Goal: Task Accomplishment & Management: Complete application form

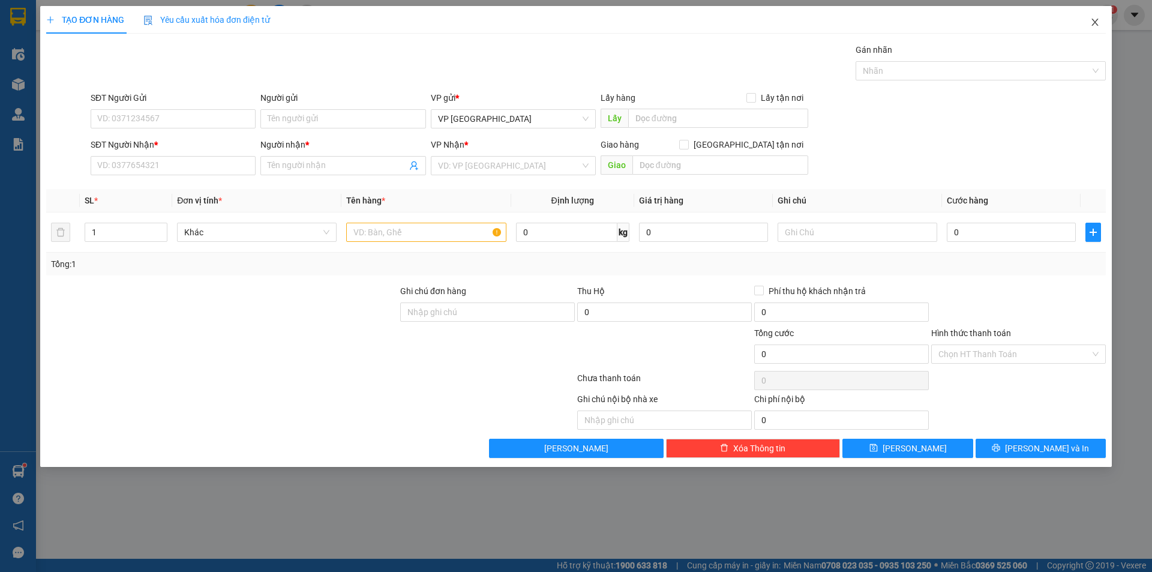
click at [1103, 18] on span "Close" at bounding box center [1095, 23] width 34 height 34
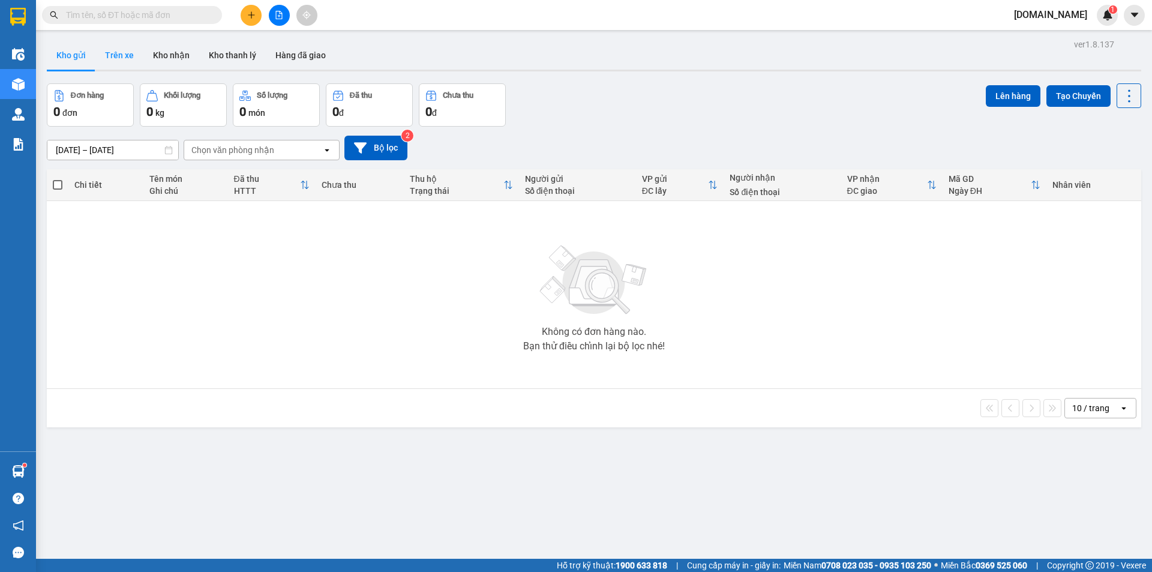
click at [130, 59] on button "Trên xe" at bounding box center [119, 55] width 48 height 29
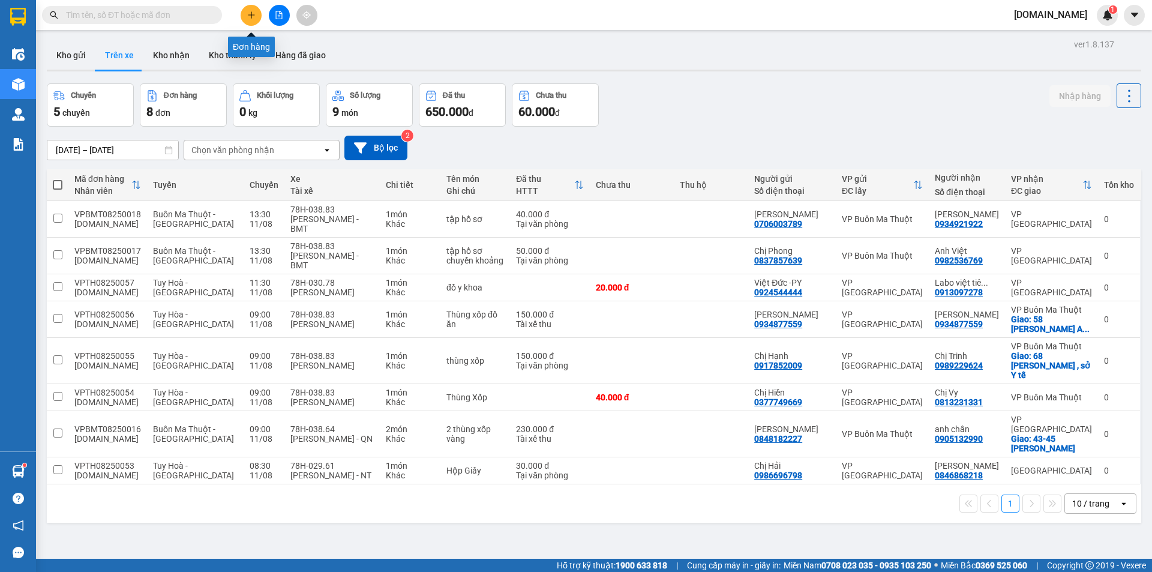
click at [251, 14] on icon "plus" at bounding box center [251, 14] width 1 height 7
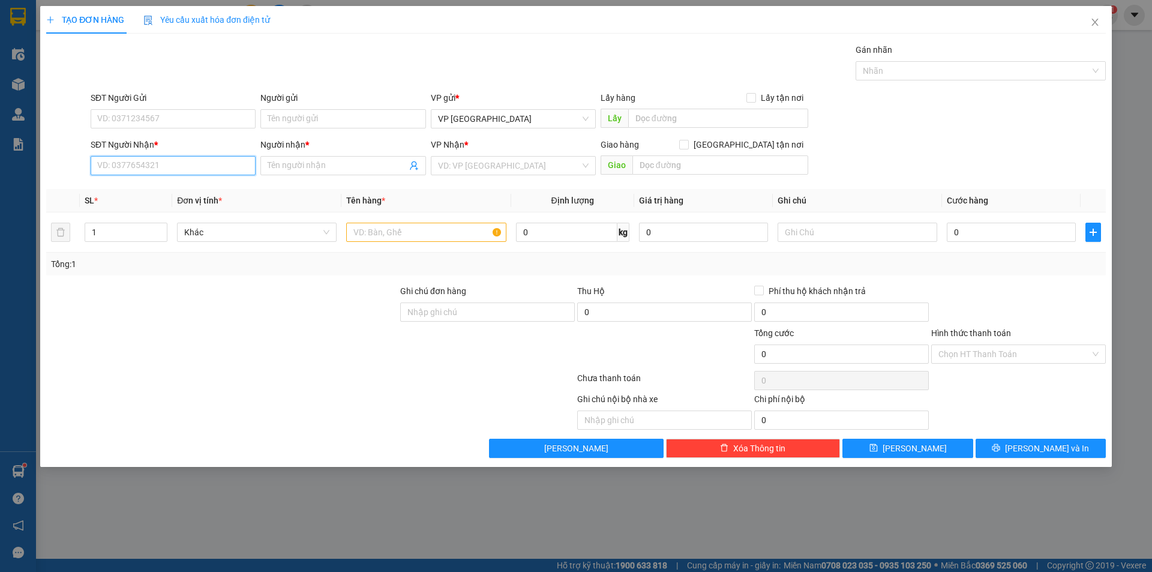
click at [201, 161] on input "SĐT Người Nhận *" at bounding box center [173, 165] width 165 height 19
click at [200, 112] on input "SĐT Người Gửi" at bounding box center [173, 118] width 165 height 19
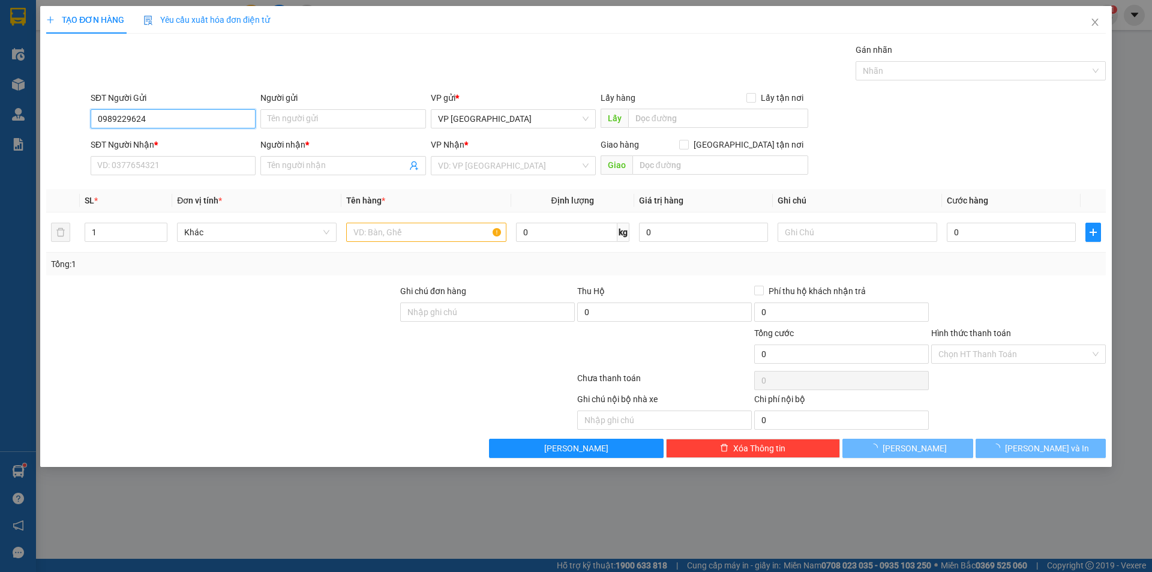
type input "0989229624"
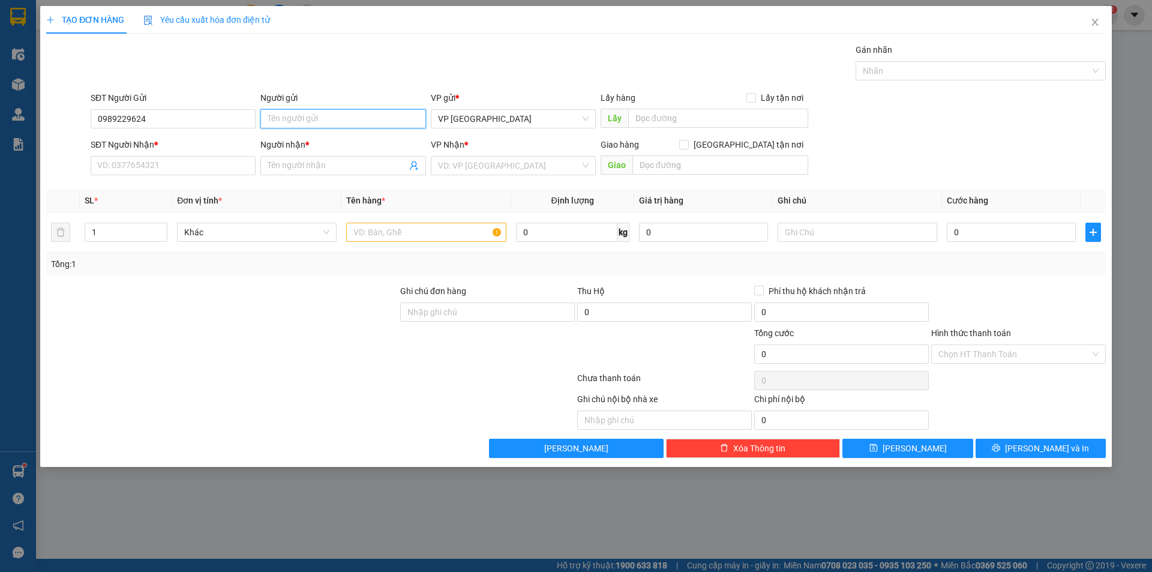
drag, startPoint x: 209, startPoint y: 199, endPoint x: 314, endPoint y: 110, distance: 137.5
click at [314, 110] on input "Người gửi" at bounding box center [342, 118] width 165 height 19
type input "chị [PERSON_NAME]"
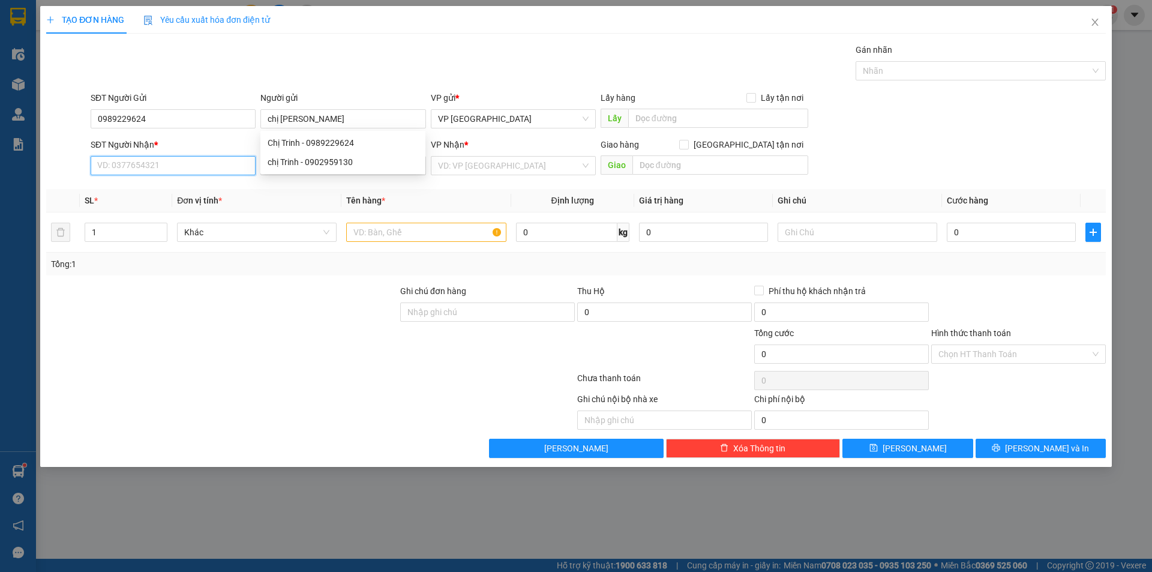
click at [120, 161] on input "SĐT Người Nhận *" at bounding box center [173, 165] width 165 height 19
click at [1097, 19] on icon "close" at bounding box center [1095, 22] width 10 height 10
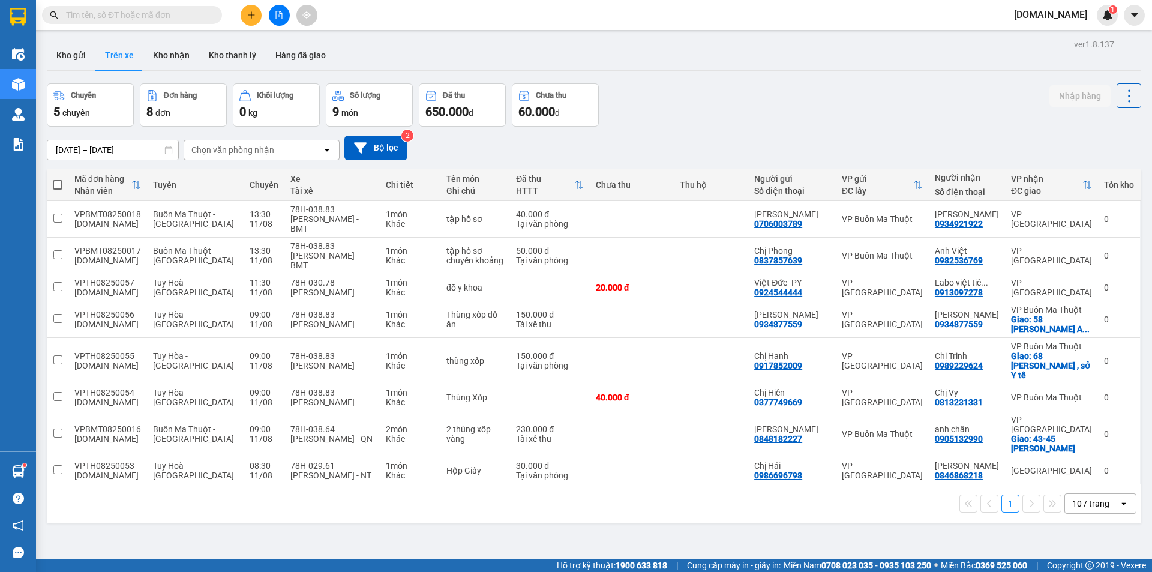
click at [243, 25] on div at bounding box center [279, 15] width 90 height 21
click at [254, 15] on icon "plus" at bounding box center [251, 14] width 7 height 1
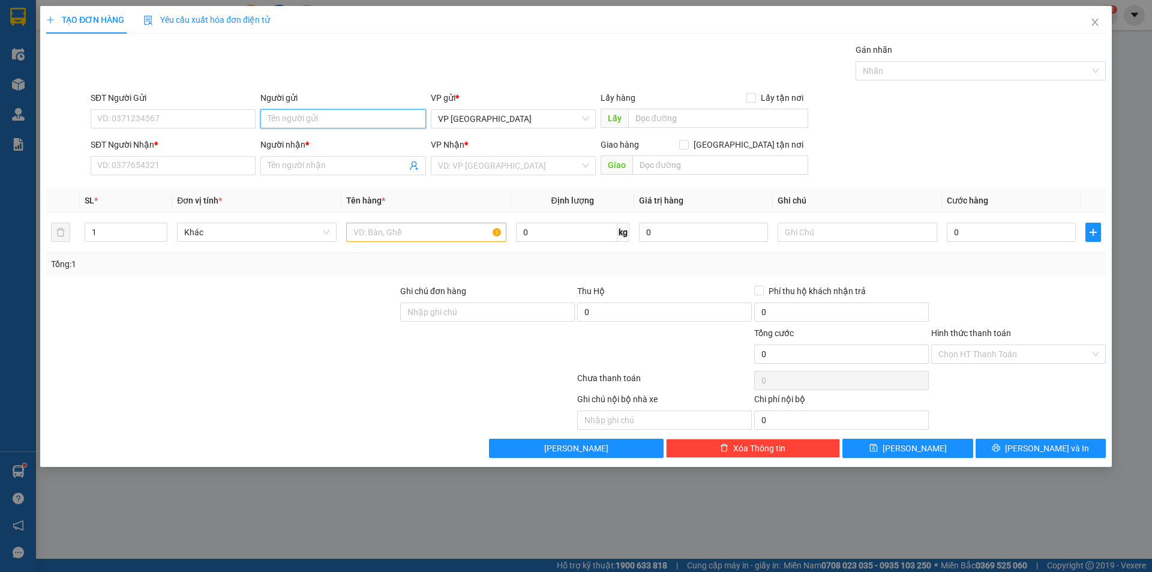
click at [305, 120] on input "Người gửi" at bounding box center [342, 118] width 165 height 19
type input "0"
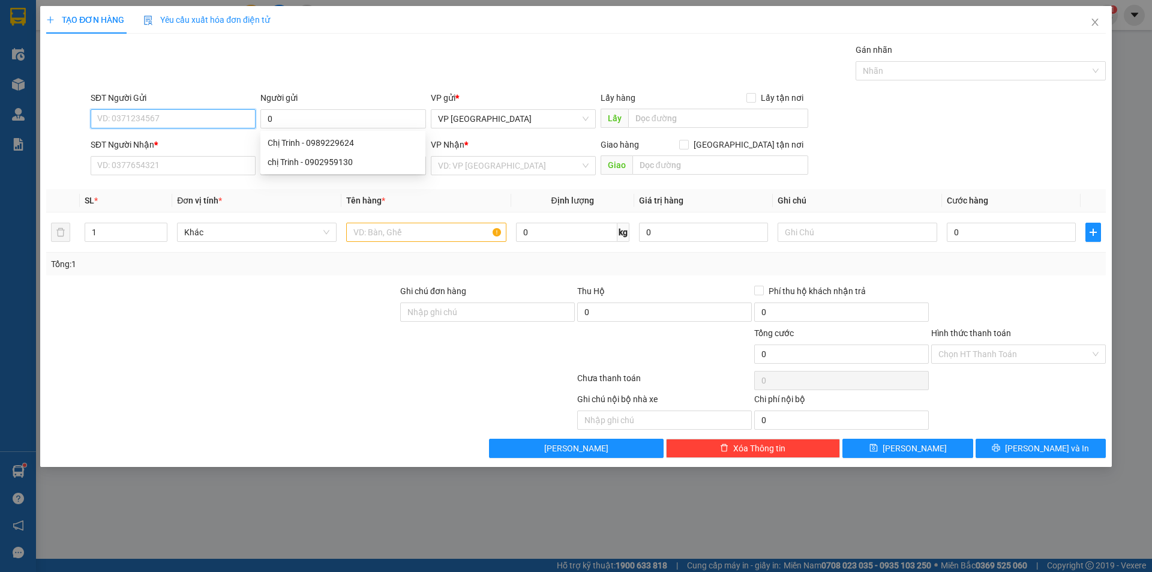
click at [158, 114] on input "SĐT Người Gửi" at bounding box center [173, 118] width 165 height 19
type input "0989229624"
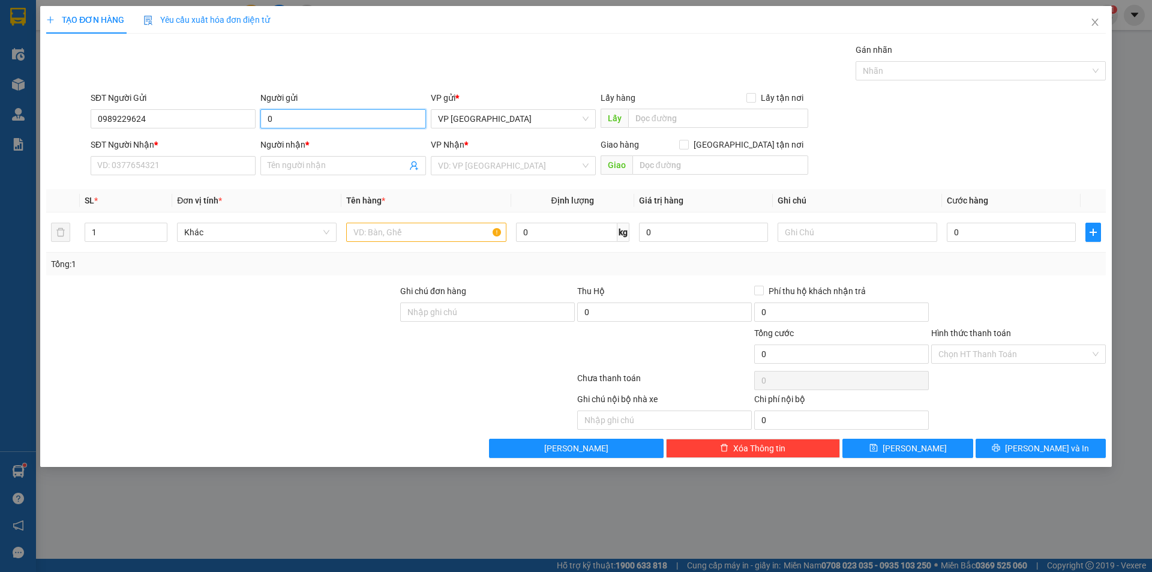
click at [278, 114] on input "0" at bounding box center [342, 118] width 165 height 19
type input "chị [PERSON_NAME]"
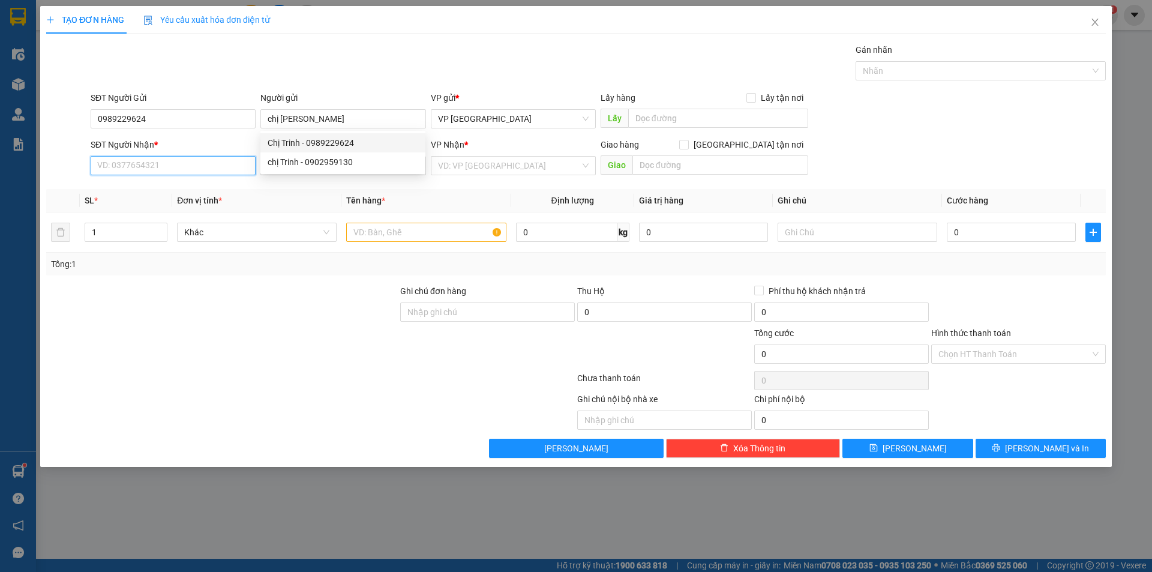
click at [141, 172] on input "SĐT Người Nhận *" at bounding box center [173, 165] width 165 height 19
type input "0989229624"
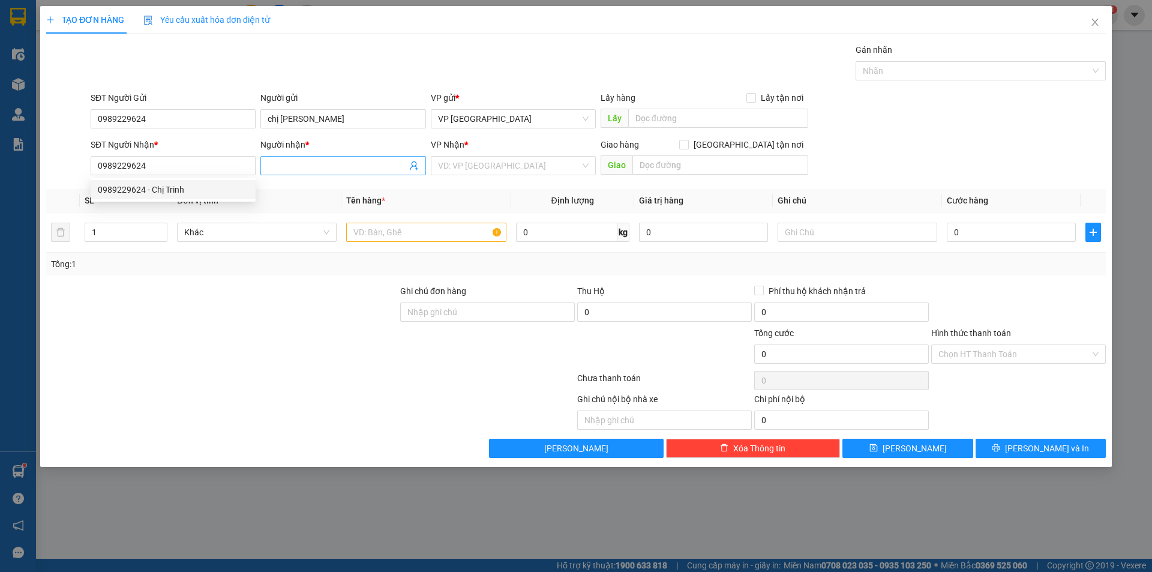
click at [308, 165] on input "Người nhận *" at bounding box center [337, 165] width 139 height 13
click at [326, 190] on div "Chị Trinh - 0989229624" at bounding box center [343, 189] width 151 height 13
type input "Chị Trinh"
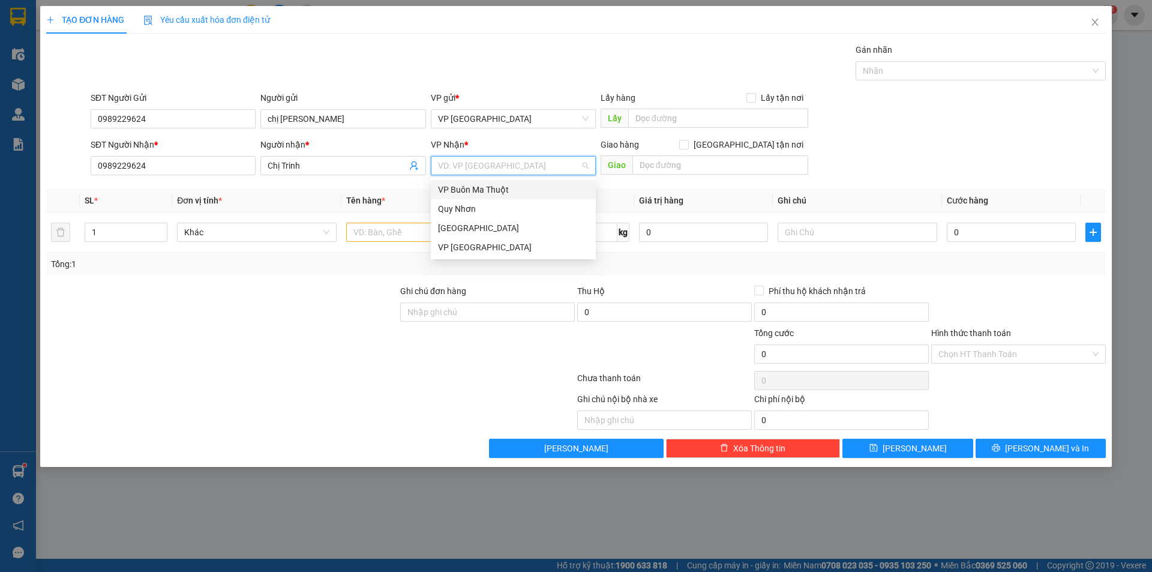
click at [443, 166] on input "search" at bounding box center [509, 166] width 142 height 18
click at [497, 193] on div "VP Buôn Ma Thuột" at bounding box center [513, 189] width 151 height 13
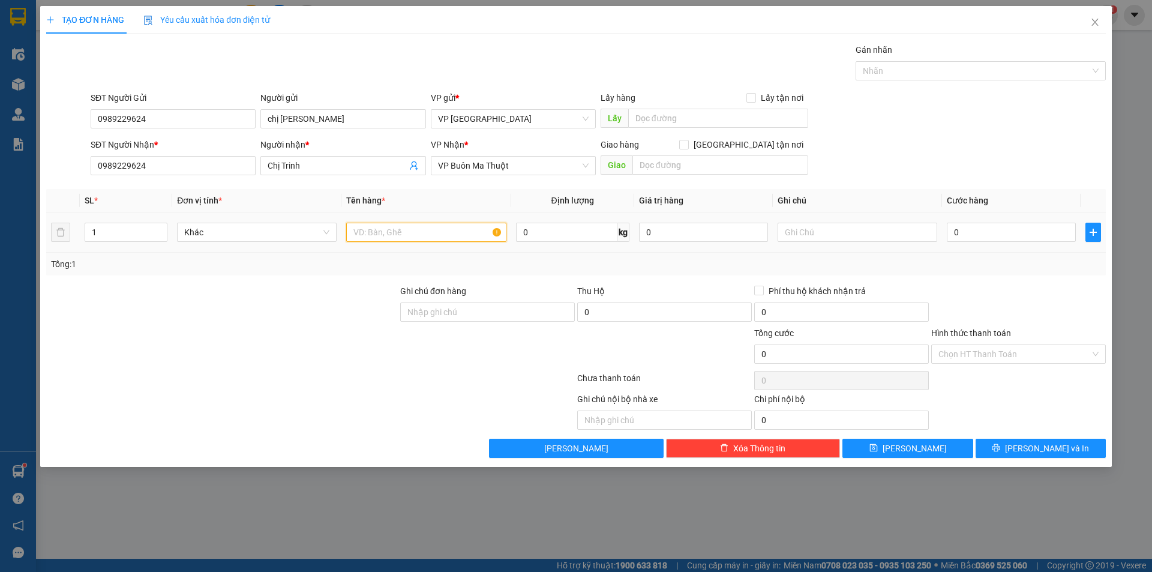
click at [451, 240] on input "text" at bounding box center [426, 232] width 160 height 19
type input "giấy tờ"
click at [966, 238] on input "0" at bounding box center [1011, 232] width 129 height 19
type input "1"
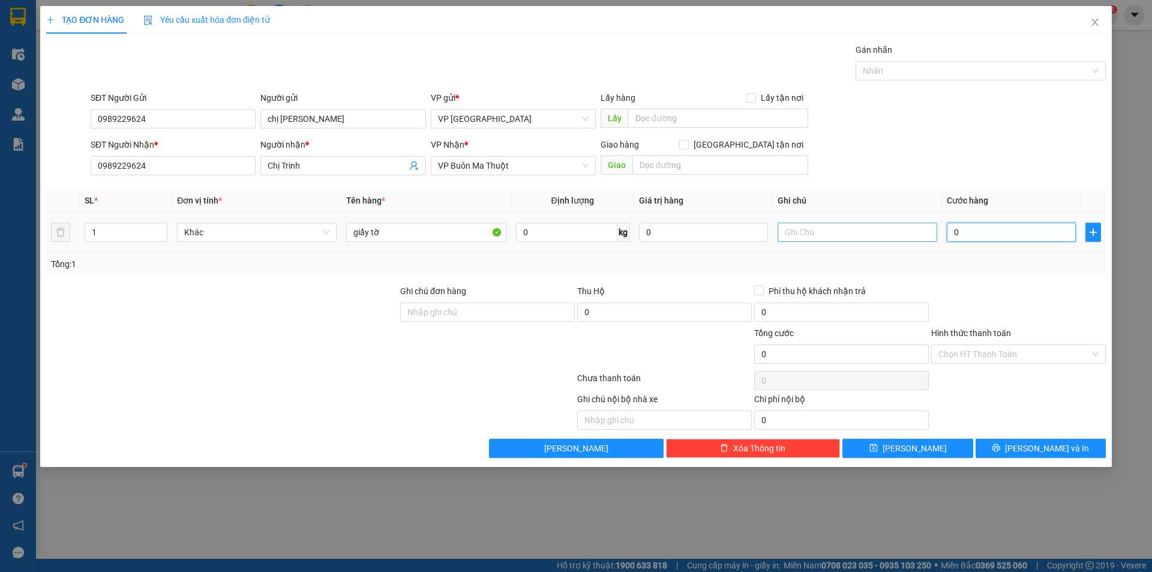
type input "1"
type input "12"
type input "120"
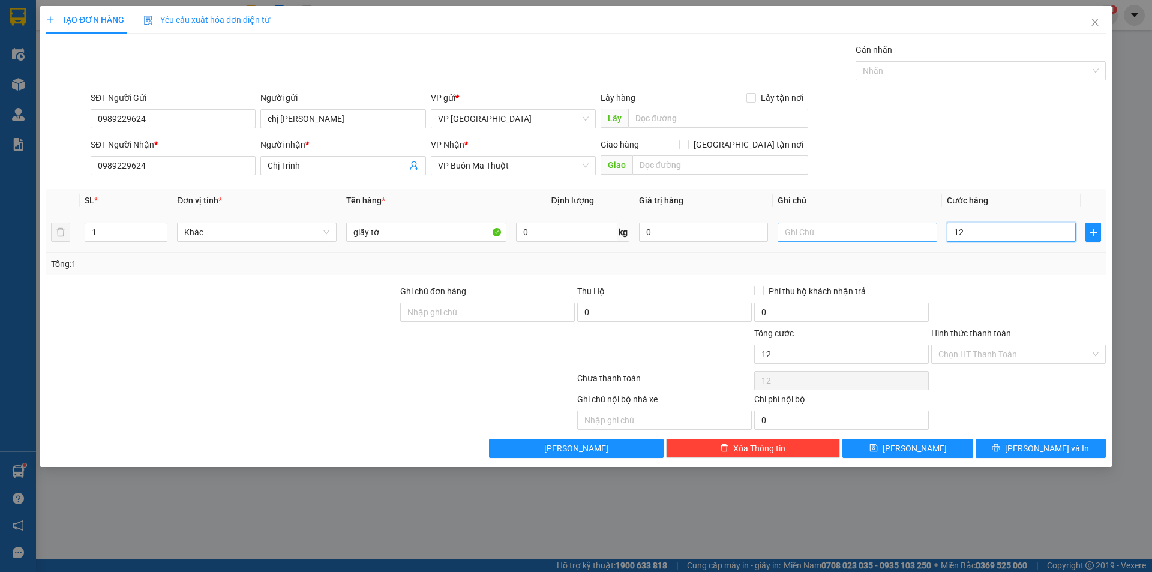
type input "120"
type input "1.200"
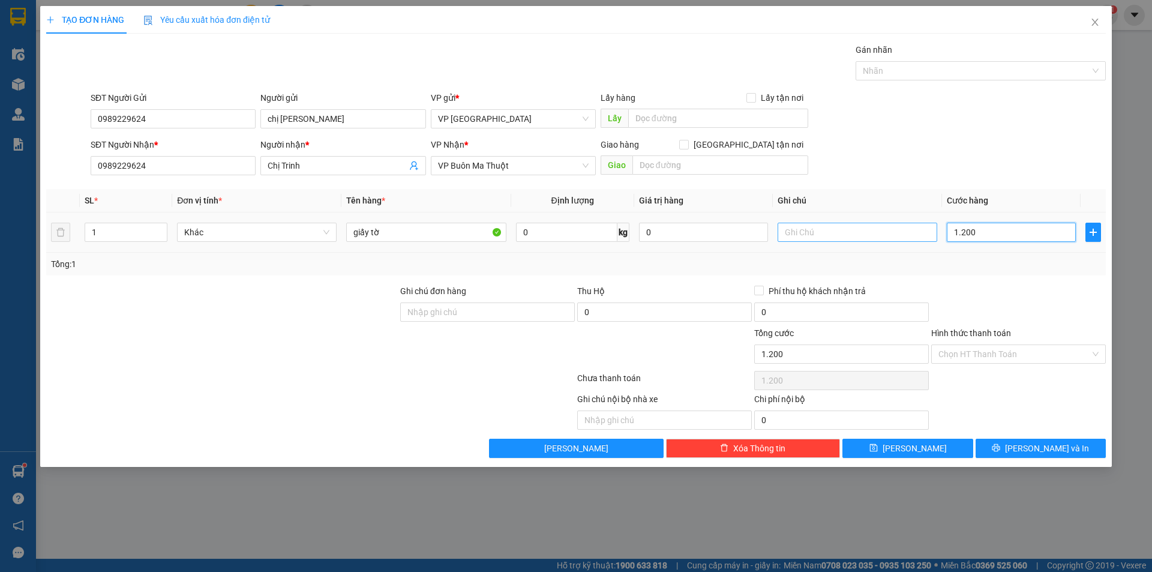
type input "12.000"
type input "120.000"
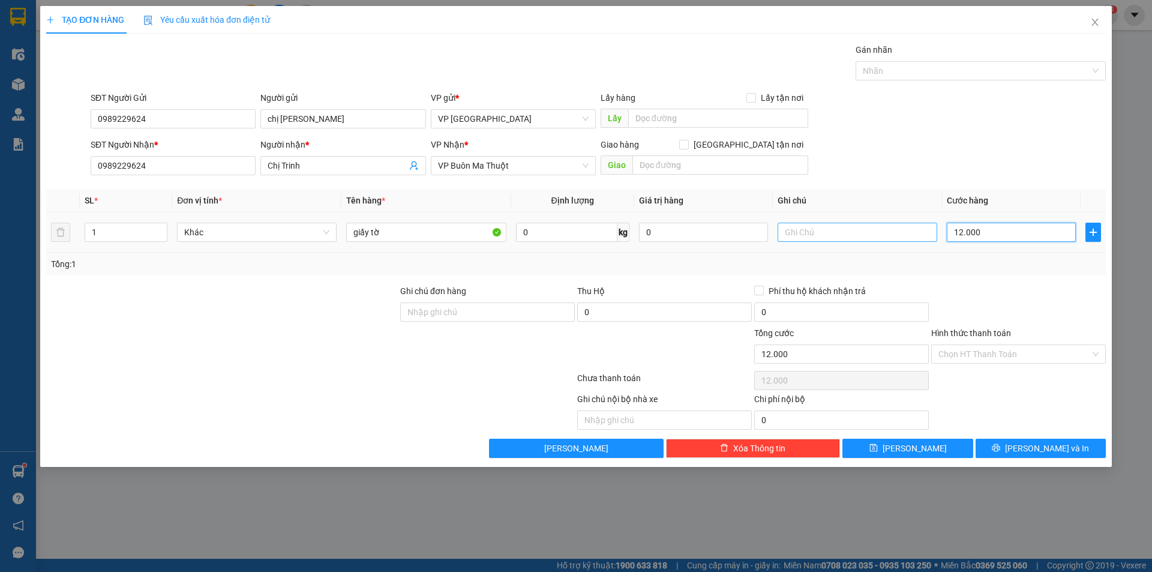
type input "120.000"
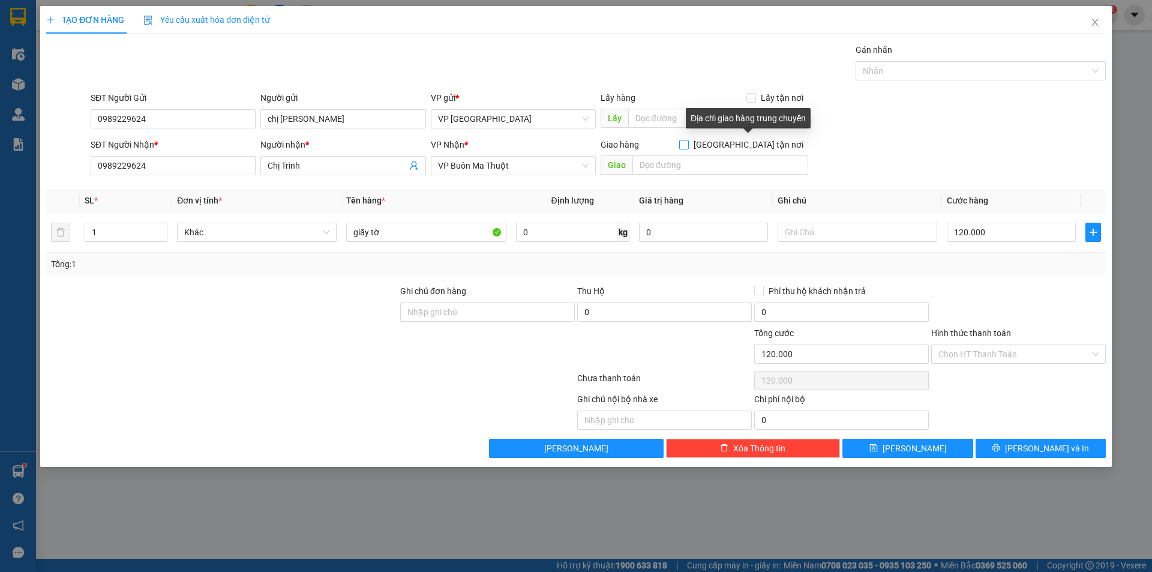
click at [689, 143] on span at bounding box center [684, 145] width 10 height 10
click at [688, 143] on input "[GEOGRAPHIC_DATA] tận nơi" at bounding box center [683, 144] width 8 height 8
checkbox input "true"
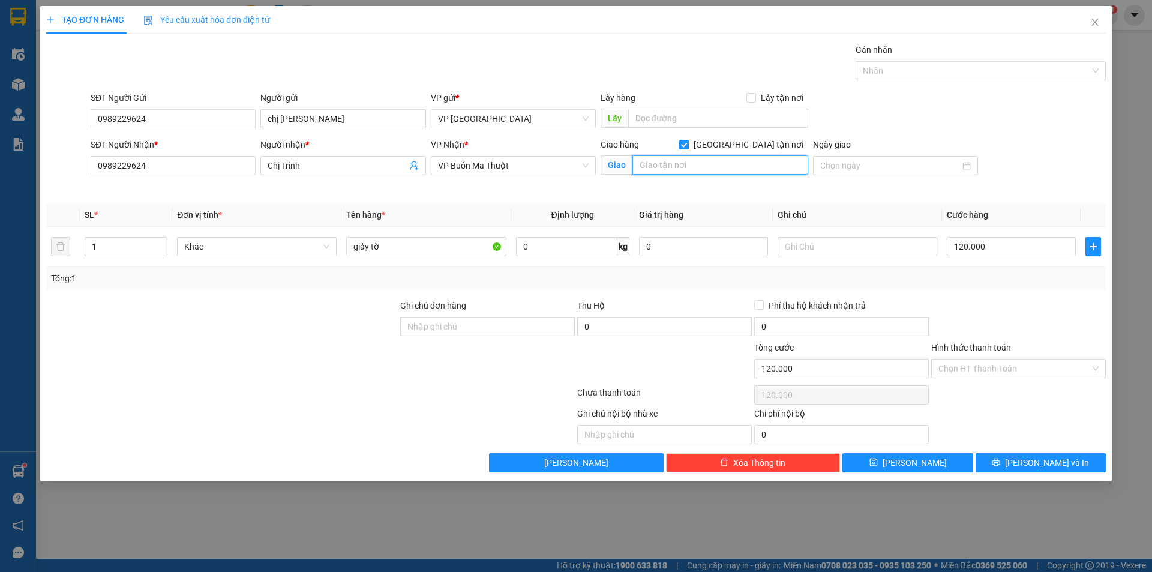
click at [680, 164] on input "text" at bounding box center [720, 164] width 176 height 19
type input "[STREET_ADDRESS][PERSON_NAME]"
click at [977, 373] on input "Hình thức thanh toán" at bounding box center [1014, 368] width 152 height 18
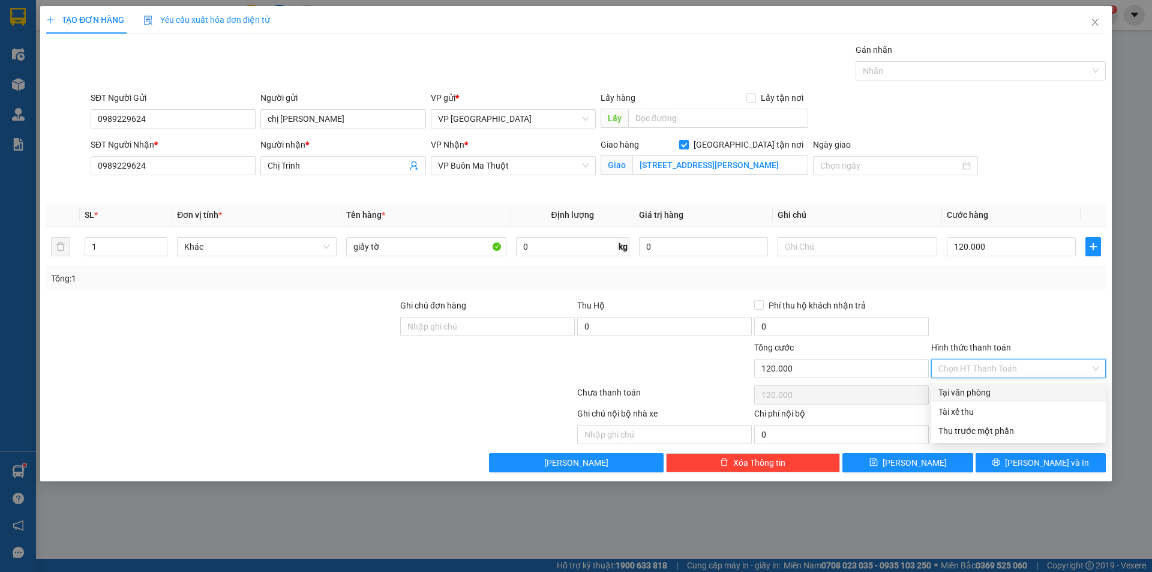
click at [977, 390] on div "Tại văn phòng" at bounding box center [1018, 392] width 160 height 13
type input "0"
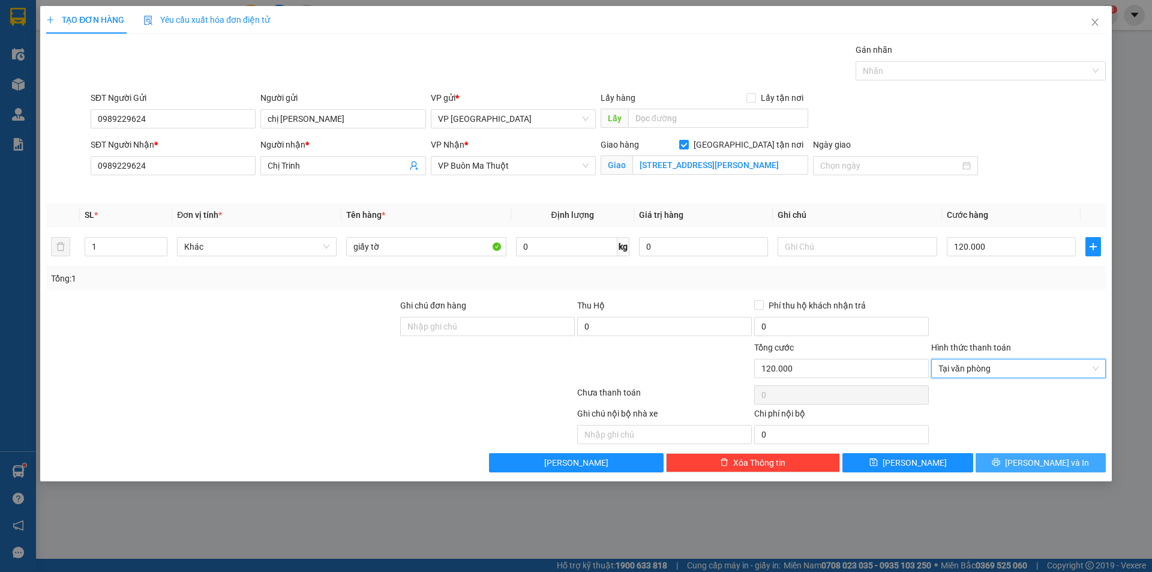
click at [1015, 461] on button "[PERSON_NAME] và In" at bounding box center [1041, 462] width 130 height 19
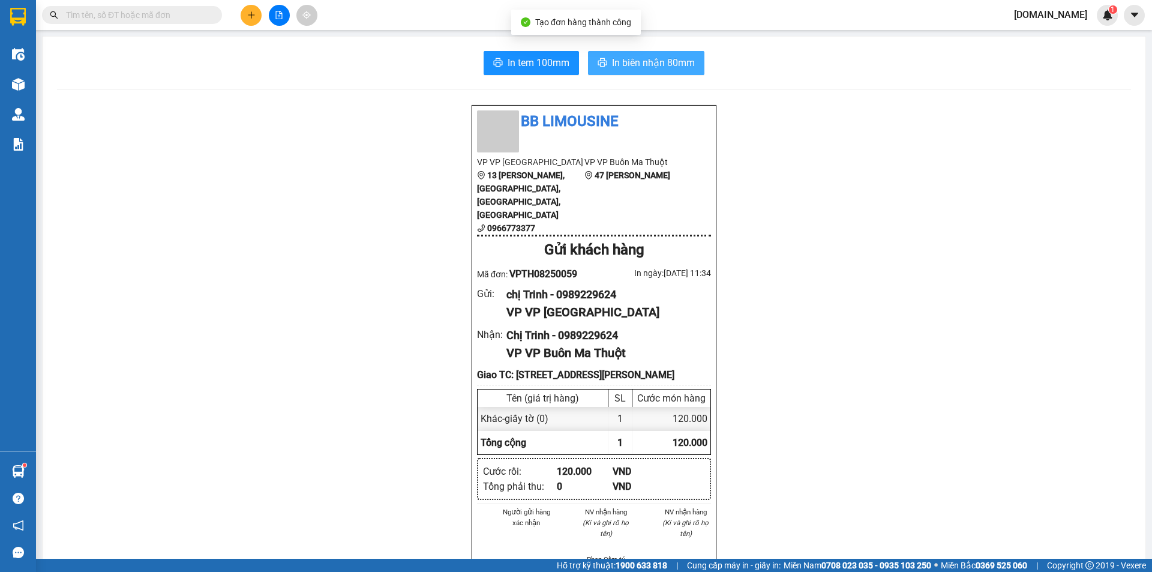
click at [677, 62] on span "In biên nhận 80mm" at bounding box center [653, 62] width 83 height 15
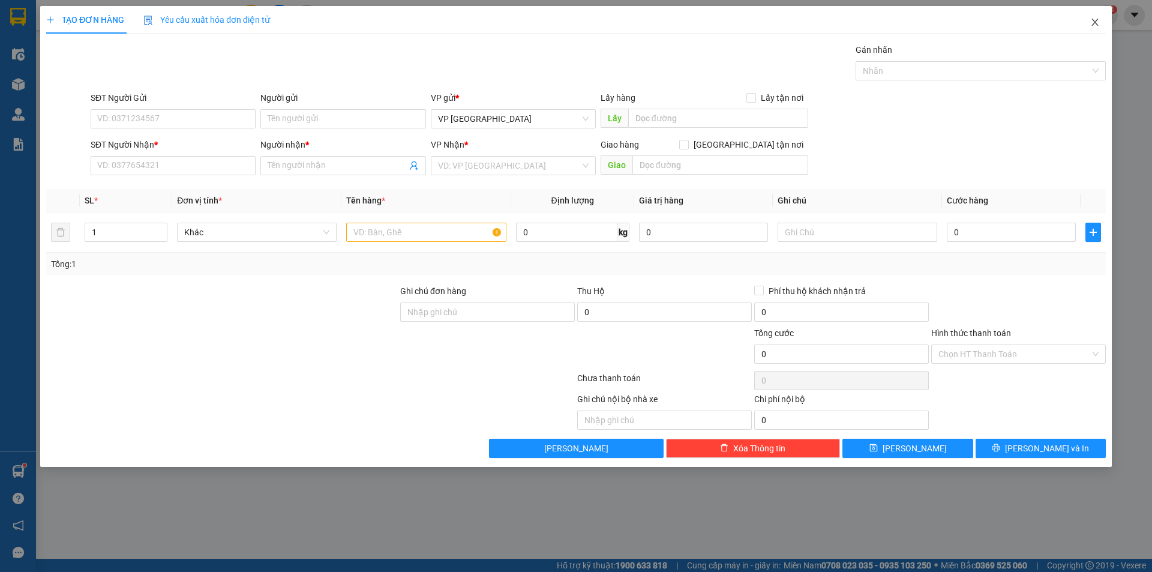
click at [1091, 23] on icon "close" at bounding box center [1095, 22] width 10 height 10
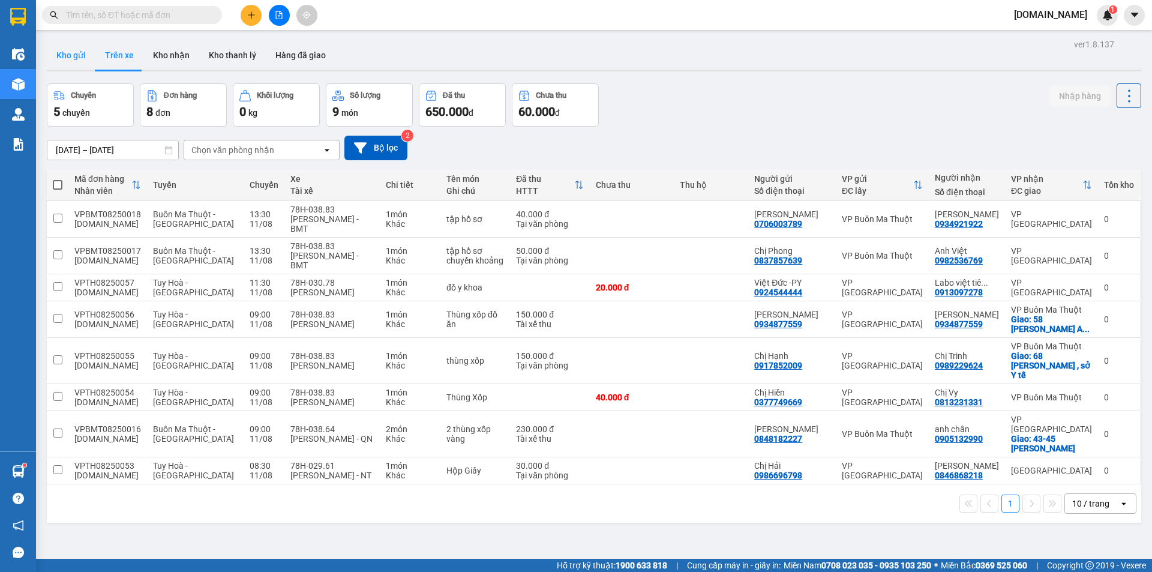
click at [83, 53] on button "Kho gửi" at bounding box center [71, 55] width 49 height 29
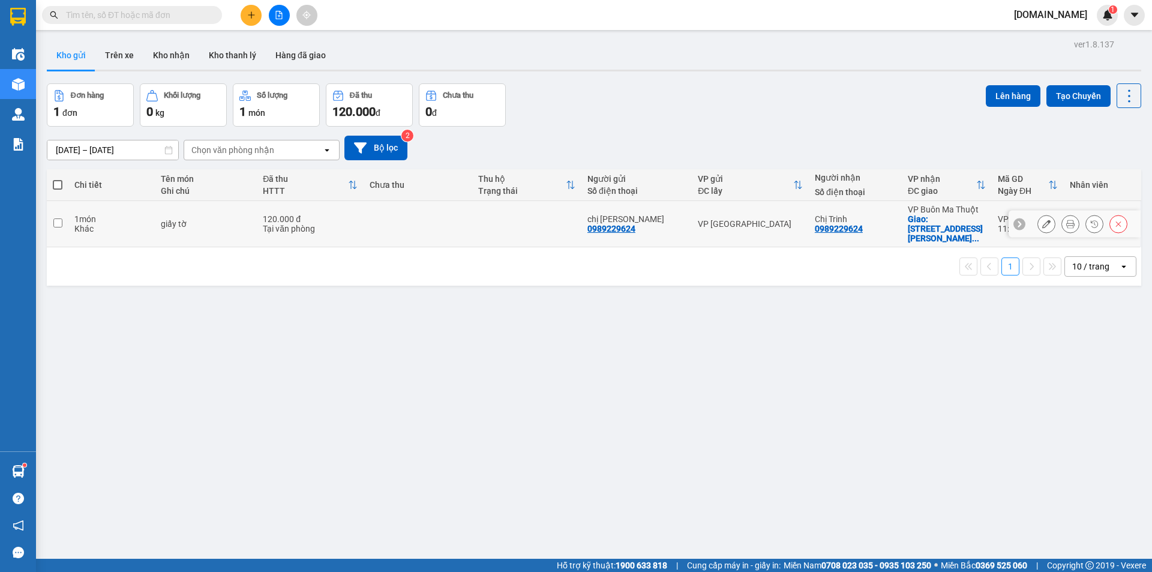
click at [517, 225] on td at bounding box center [526, 224] width 109 height 46
checkbox input "true"
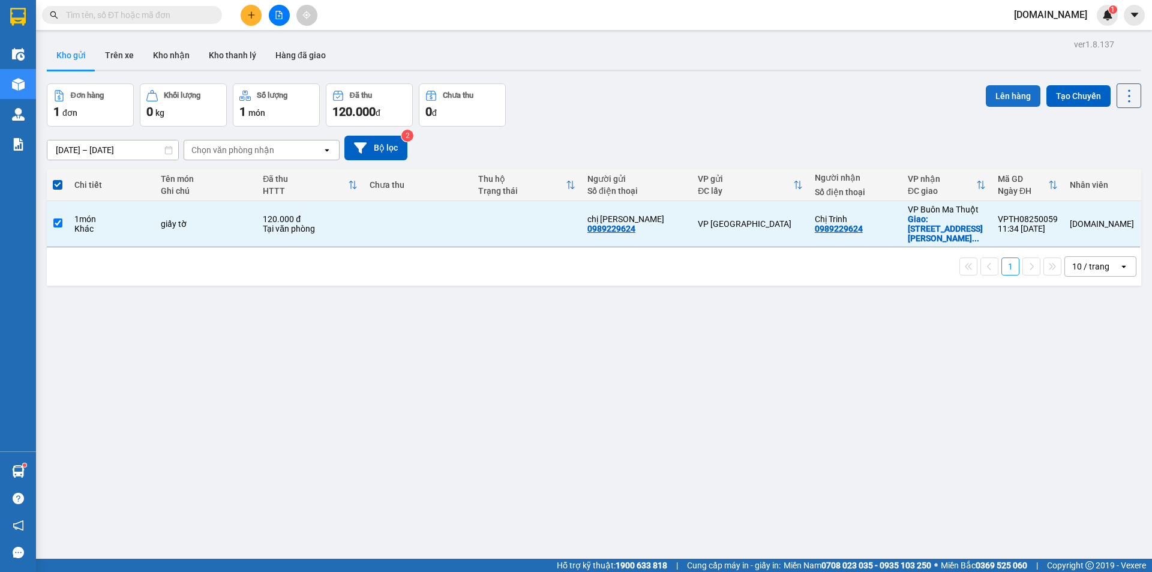
click at [1014, 86] on button "Lên hàng" at bounding box center [1013, 96] width 55 height 22
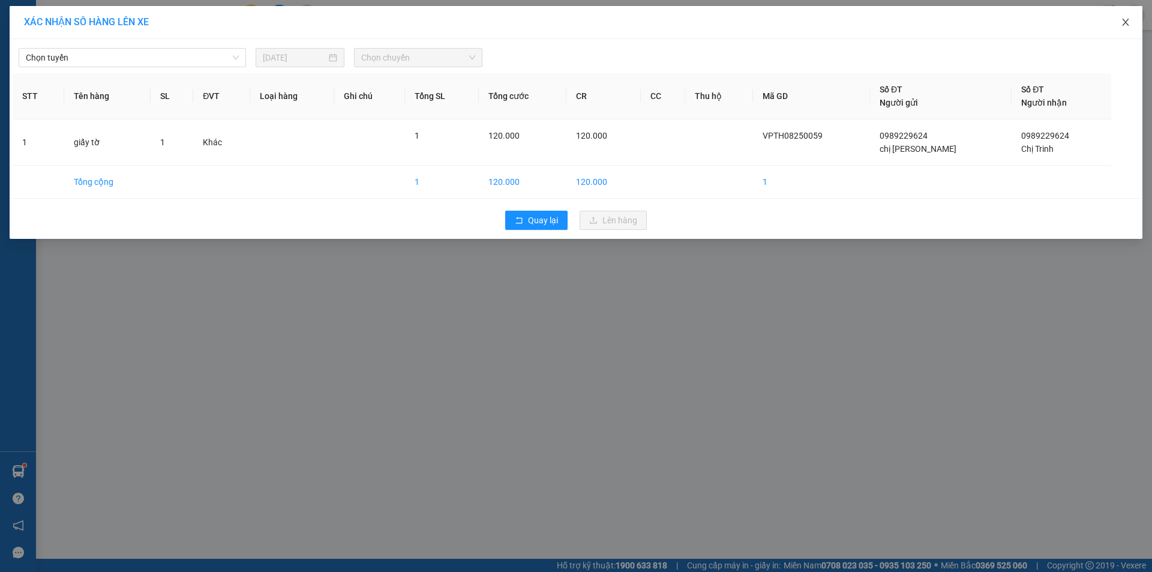
click at [1128, 22] on icon "close" at bounding box center [1126, 22] width 10 height 10
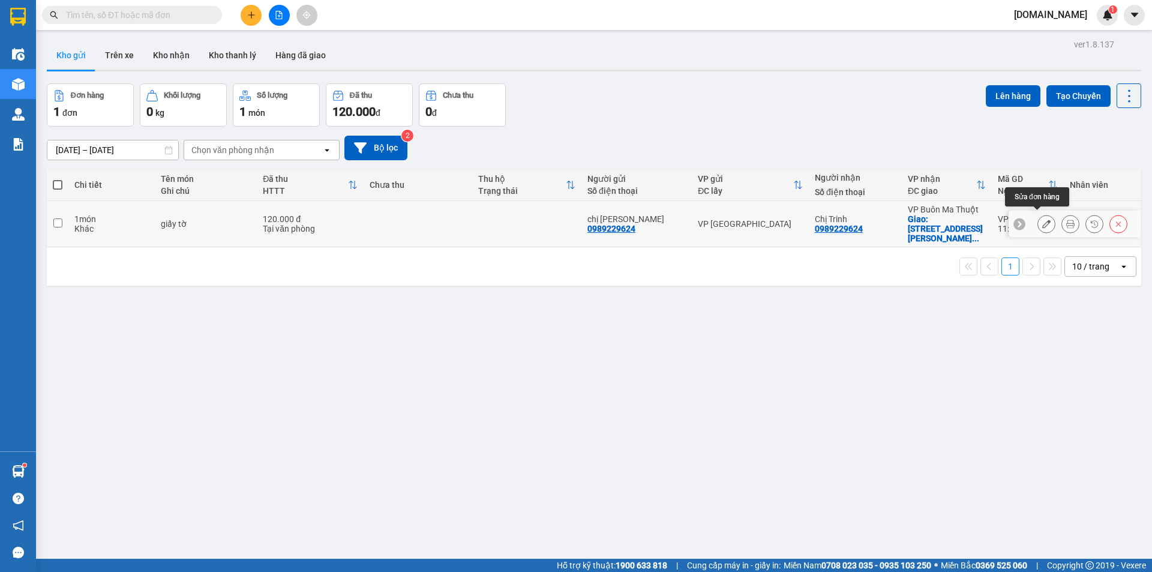
click at [1041, 224] on button at bounding box center [1046, 224] width 17 height 21
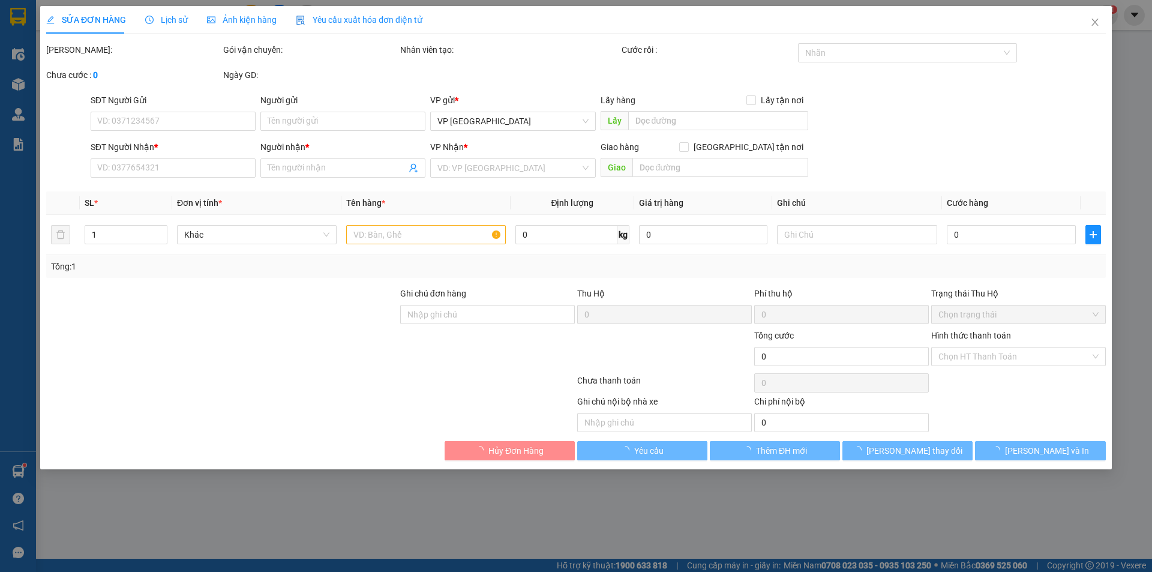
type input "0989229624"
type input "chị [PERSON_NAME]"
type input "0989229624"
type input "Chị Trinh"
checkbox input "true"
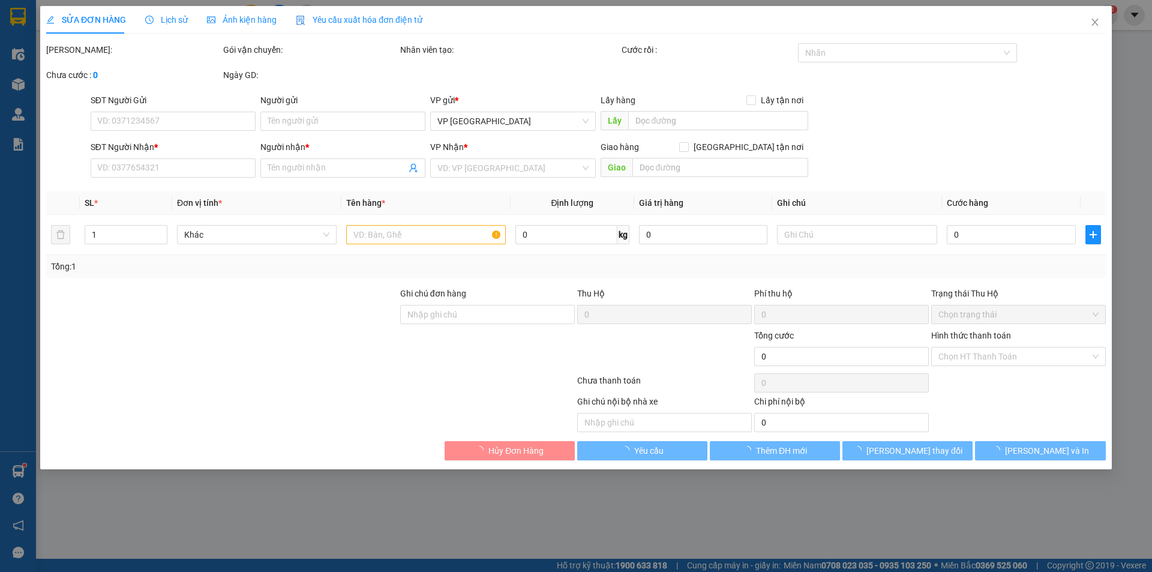
type input "[STREET_ADDRESS][PERSON_NAME]"
type input "120.000"
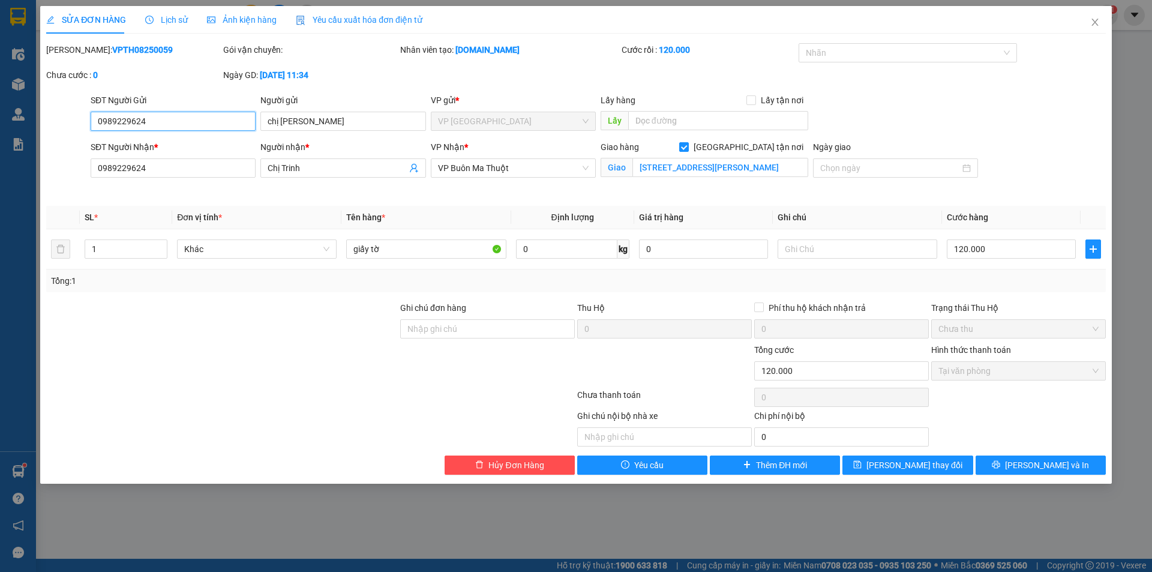
drag, startPoint x: 206, startPoint y: 127, endPoint x: 62, endPoint y: 125, distance: 144.0
click at [62, 125] on div "SĐT Người Gửi 0989229624 0989229624 Người gửi chị [PERSON_NAME] VP gửi * VP [GE…" at bounding box center [576, 115] width 1062 height 42
type input "0"
drag, startPoint x: 308, startPoint y: 122, endPoint x: 256, endPoint y: 119, distance: 52.3
click at [256, 119] on div "SĐT Người Gửi 0 Người gửi chị [PERSON_NAME] VP gửi * VP [GEOGRAPHIC_DATA] Lấy h…" at bounding box center [598, 115] width 1020 height 42
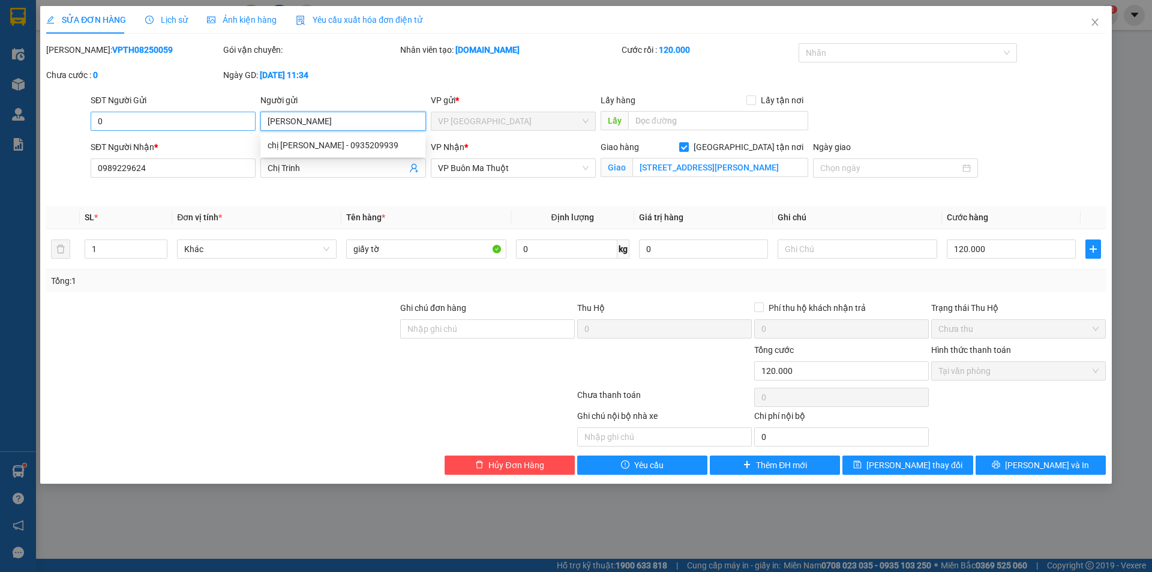
type input "[PERSON_NAME]"
click at [183, 119] on input "0" at bounding box center [173, 121] width 165 height 19
type input "0905288123"
click at [274, 185] on div "Người nhận * Chị Trinh" at bounding box center [343, 168] width 170 height 56
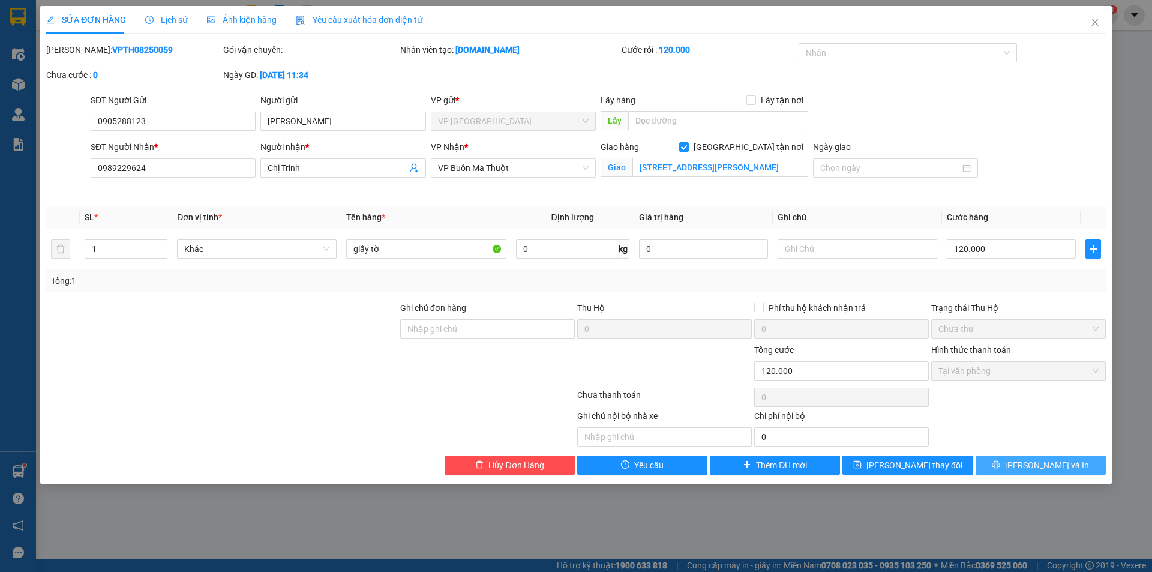
click at [1046, 464] on span "[PERSON_NAME] và In" at bounding box center [1047, 464] width 84 height 13
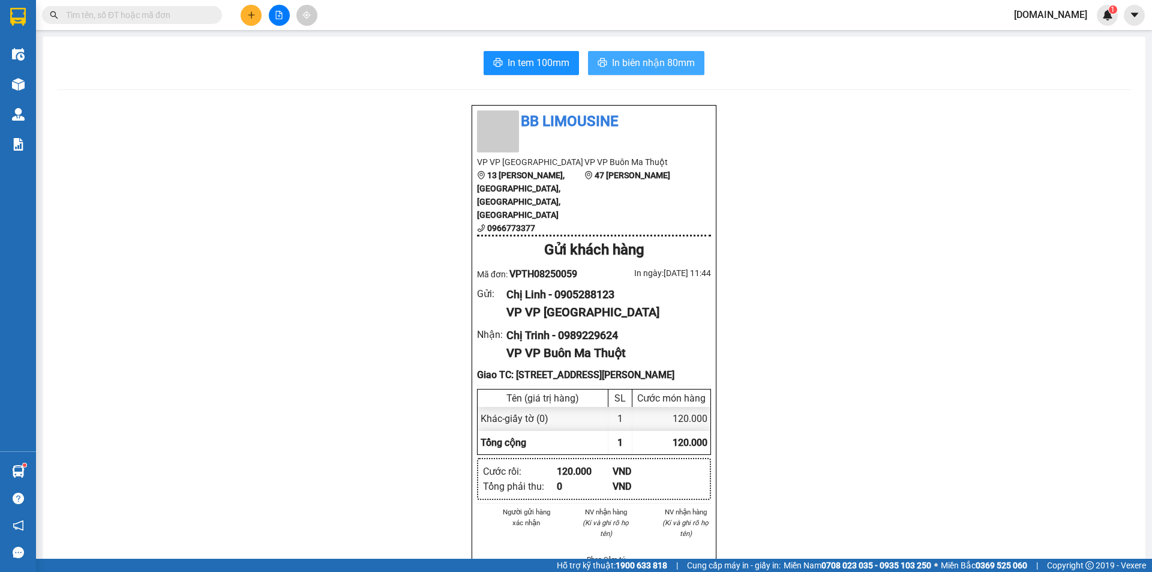
click at [592, 53] on button "In biên nhận 80mm" at bounding box center [646, 63] width 116 height 24
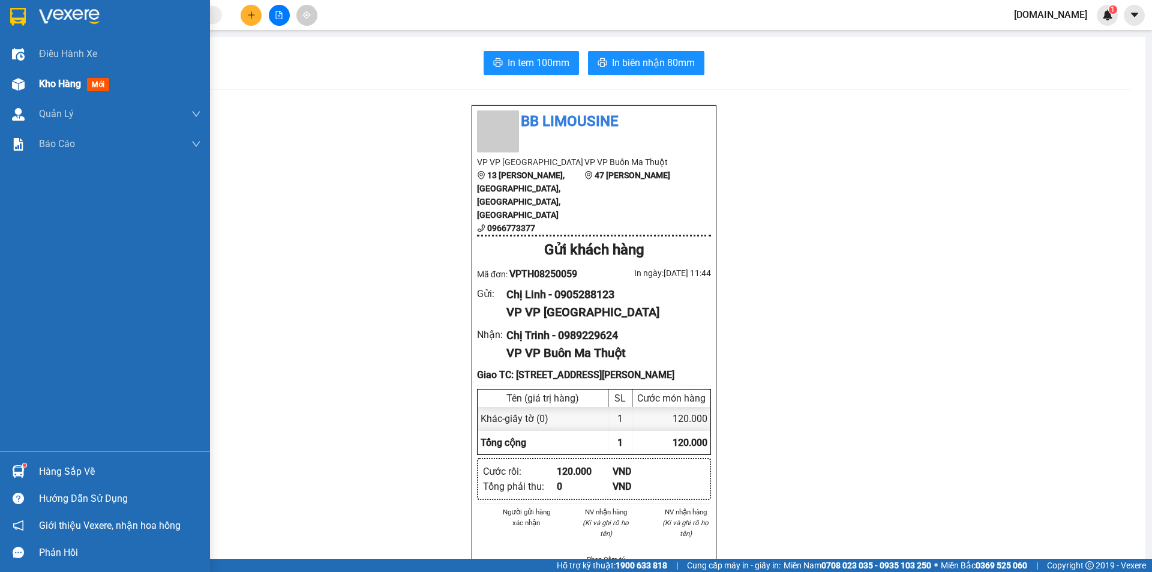
drag, startPoint x: 26, startPoint y: 43, endPoint x: 30, endPoint y: 82, distance: 39.2
click at [26, 44] on div at bounding box center [18, 54] width 21 height 21
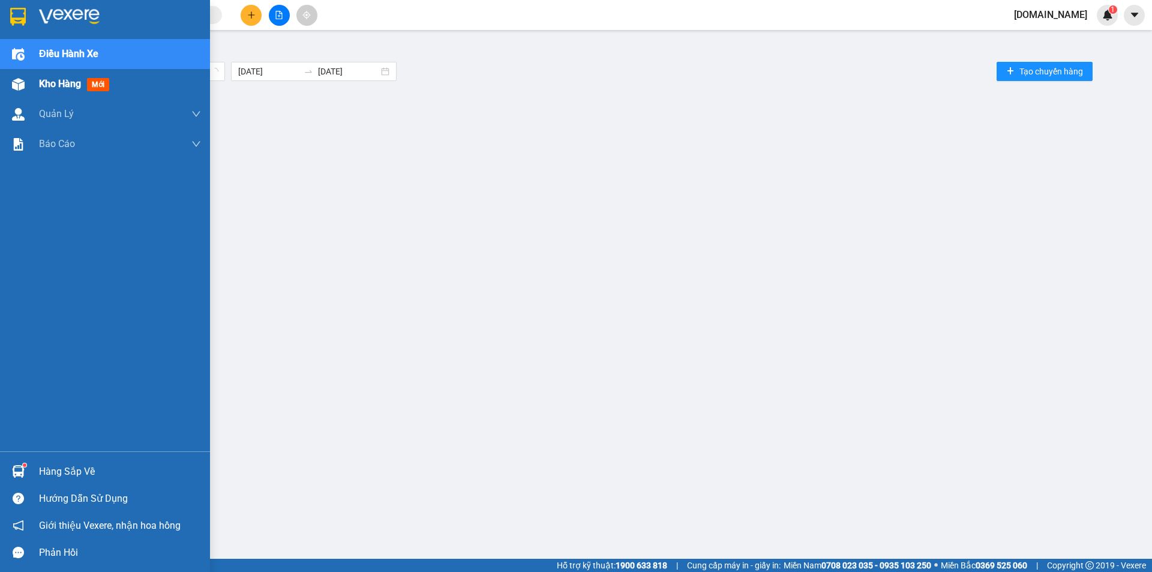
click at [34, 86] on div "Kho hàng mới" at bounding box center [105, 84] width 210 height 30
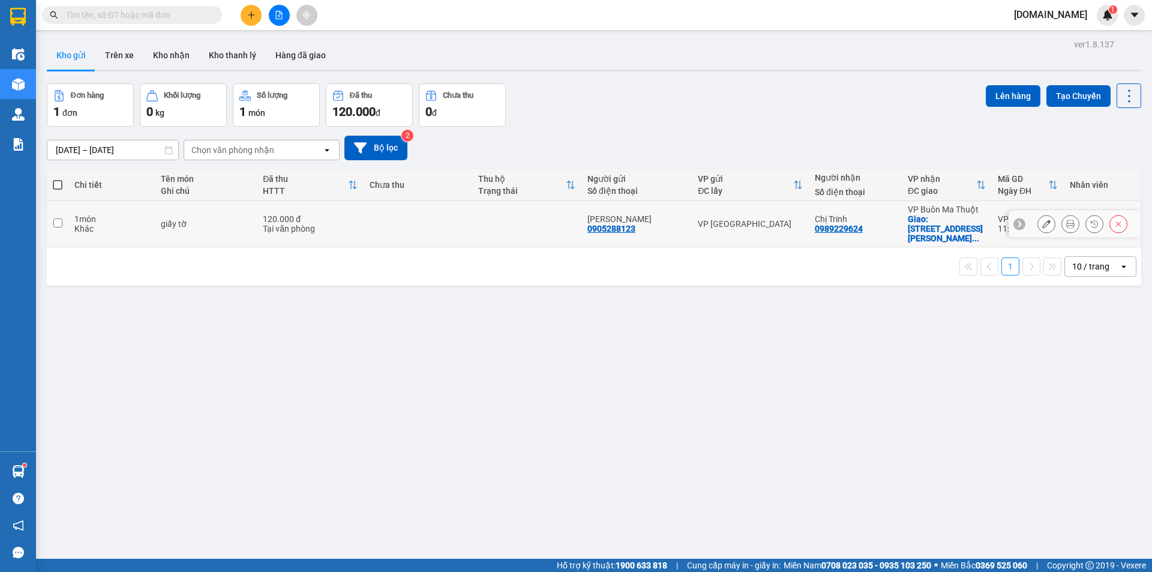
click at [61, 220] on input "checkbox" at bounding box center [57, 222] width 9 height 9
checkbox input "true"
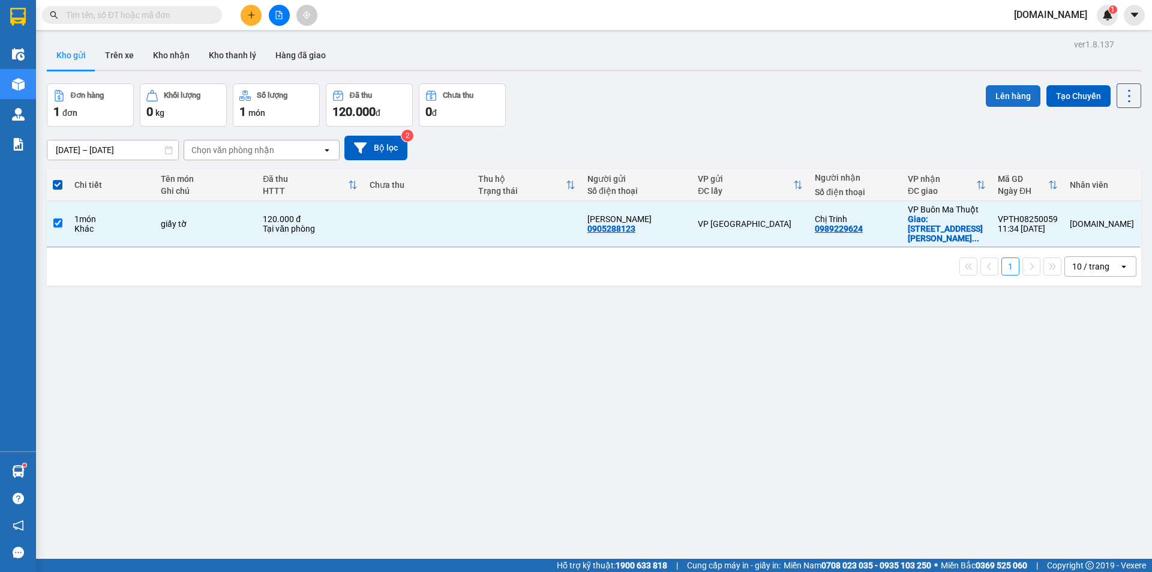
click at [1016, 95] on button "Lên hàng" at bounding box center [1013, 96] width 55 height 22
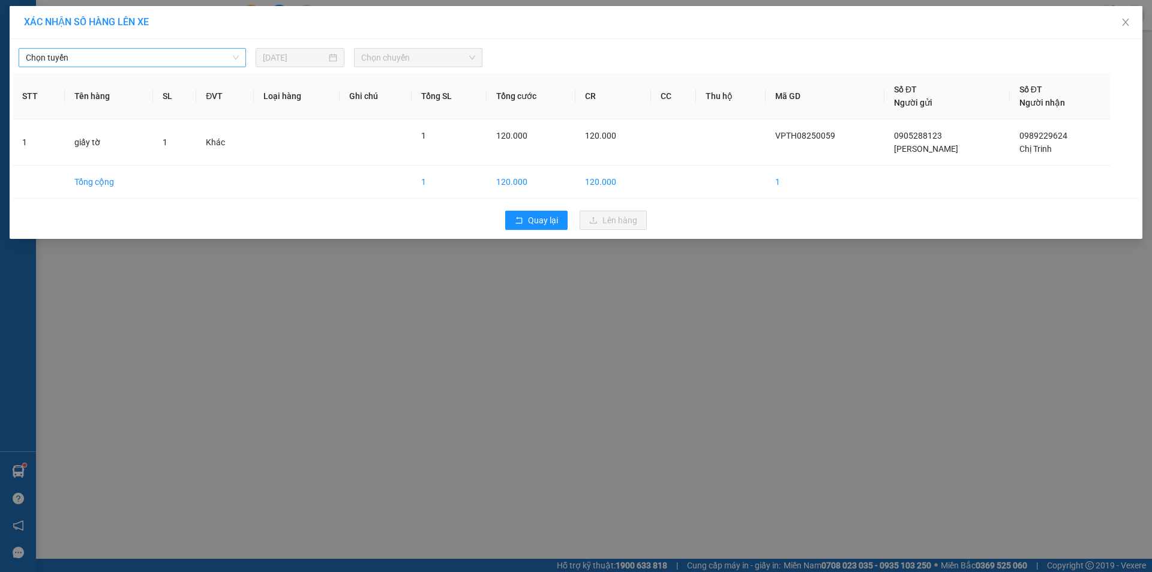
click at [205, 56] on span "Chọn tuyến" at bounding box center [132, 58] width 213 height 18
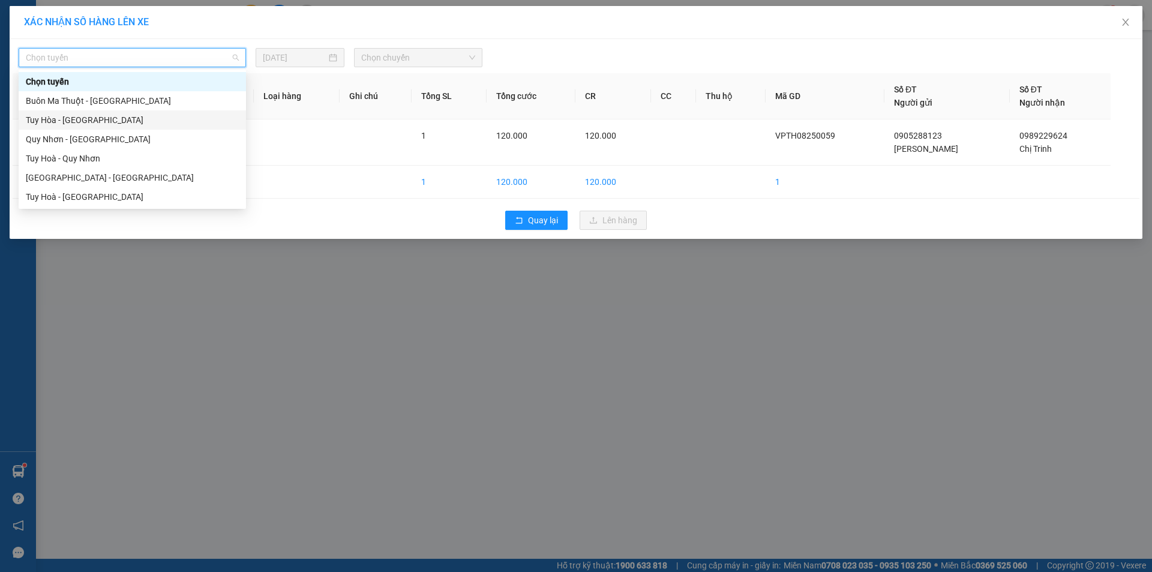
click at [147, 123] on div "Tuy Hòa - [GEOGRAPHIC_DATA]" at bounding box center [132, 119] width 213 height 13
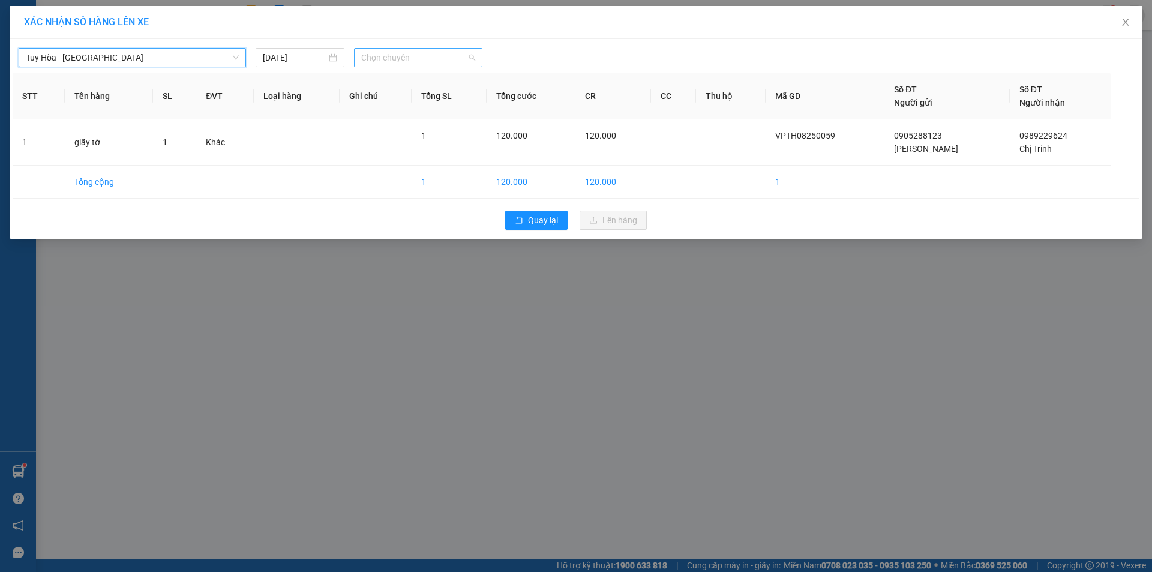
click at [412, 58] on span "Chọn chuyến" at bounding box center [418, 58] width 114 height 18
click at [1130, 20] on icon "close" at bounding box center [1126, 22] width 10 height 10
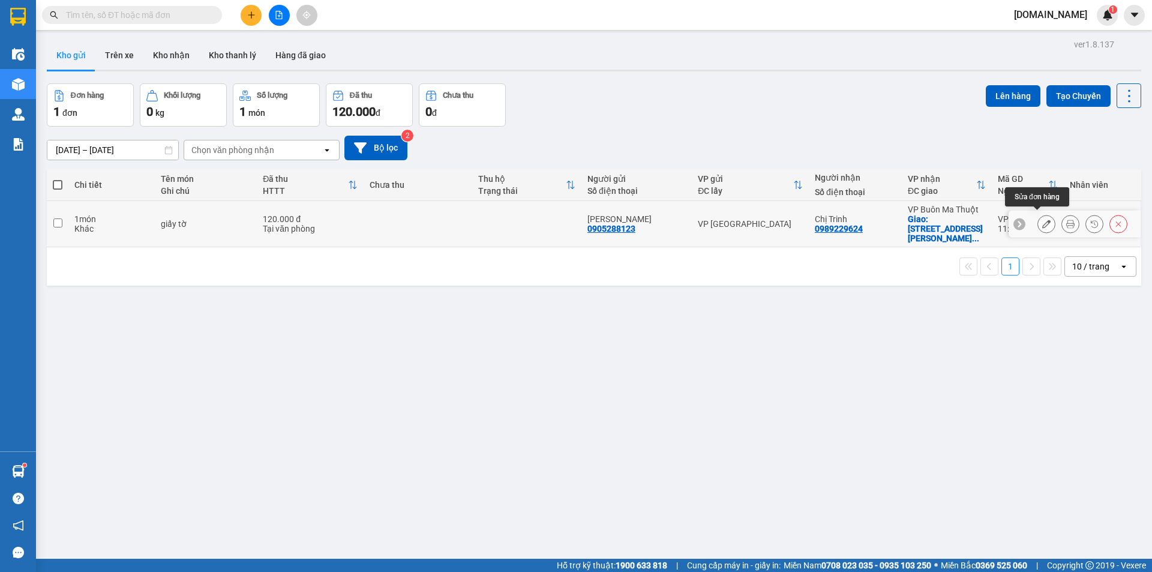
click at [1042, 221] on icon at bounding box center [1046, 224] width 8 height 8
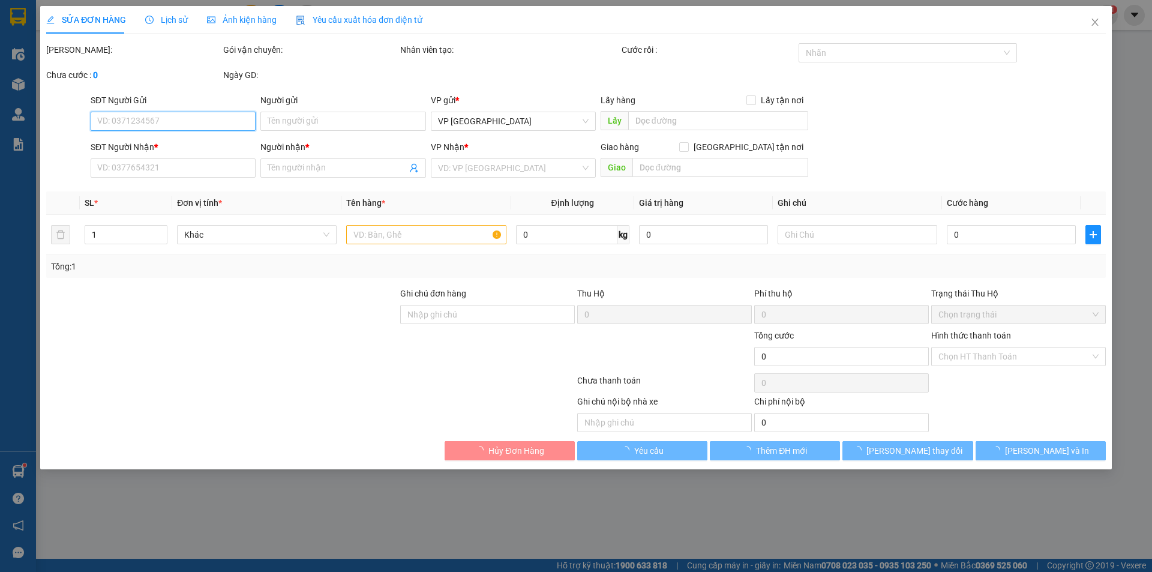
type input "0905288123"
type input "[PERSON_NAME]"
type input "0989229624"
type input "Chị Trinh"
checkbox input "true"
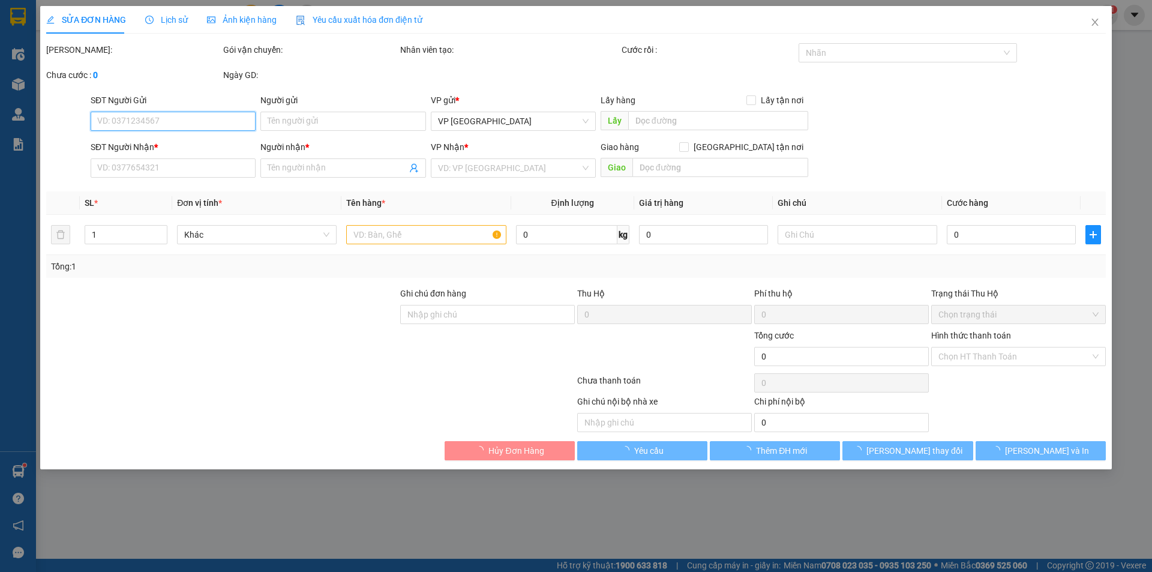
type input "[STREET_ADDRESS][PERSON_NAME]"
type input "120.000"
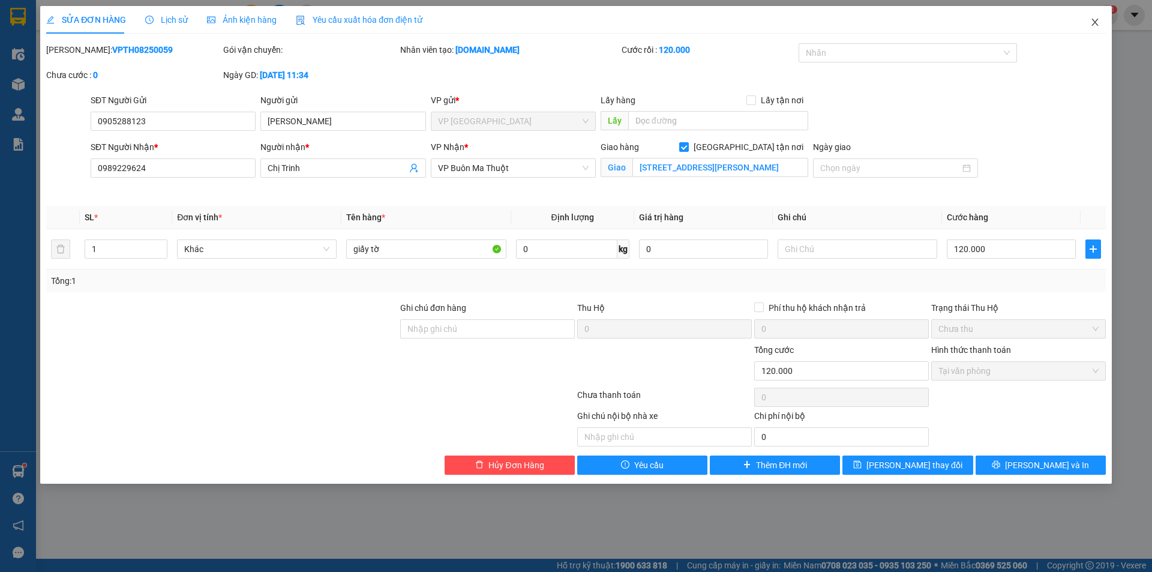
click at [1092, 18] on icon "close" at bounding box center [1095, 22] width 10 height 10
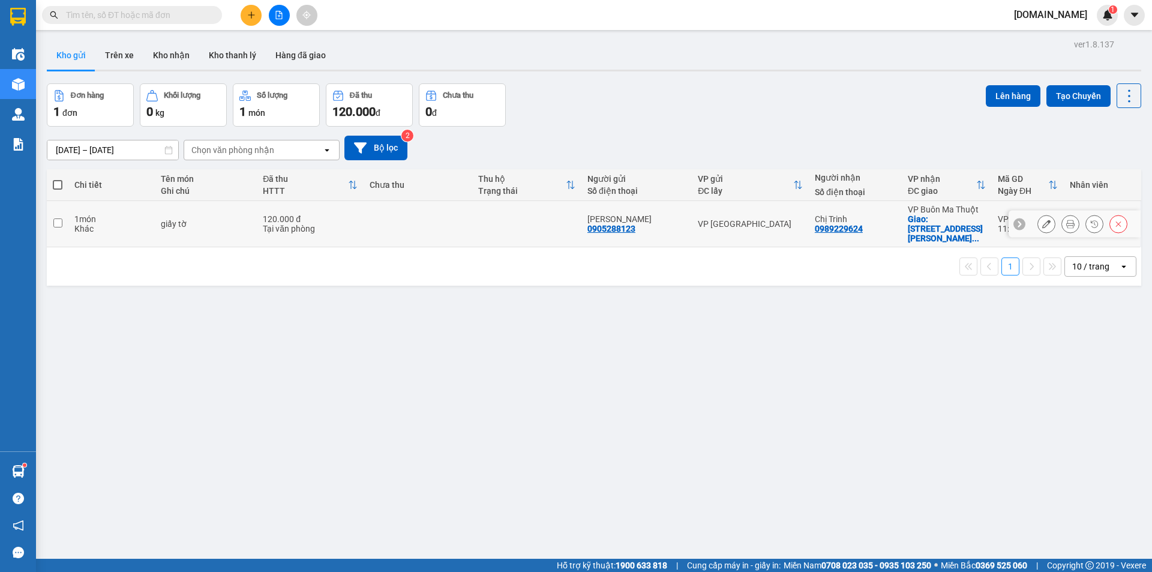
click at [60, 218] on input "checkbox" at bounding box center [57, 222] width 9 height 9
checkbox input "true"
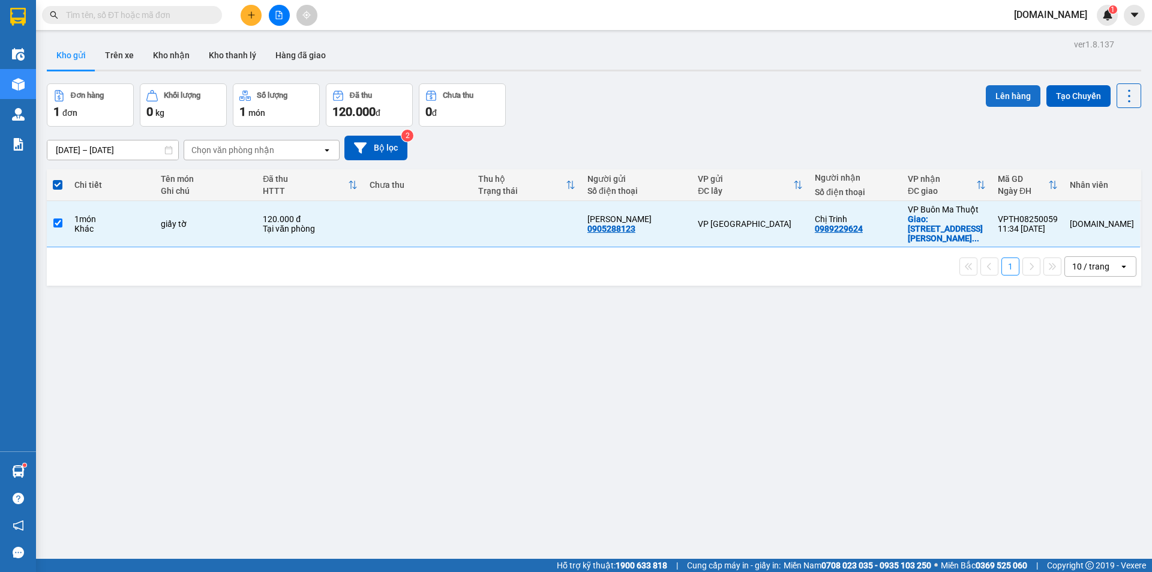
click at [986, 91] on button "Lên hàng" at bounding box center [1013, 96] width 55 height 22
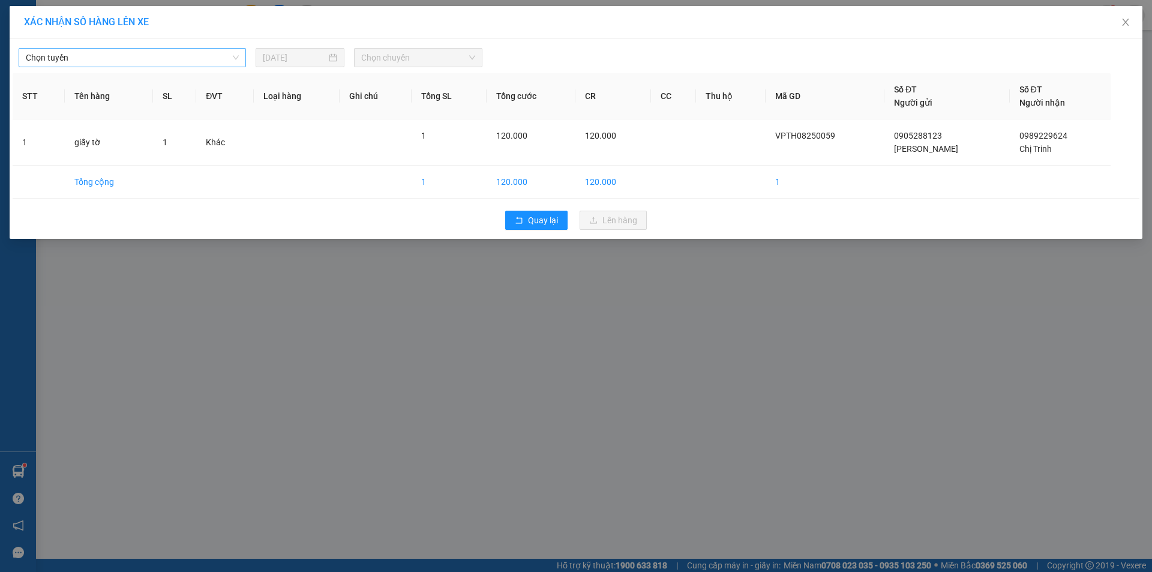
click at [195, 57] on span "Chọn tuyến" at bounding box center [132, 58] width 213 height 18
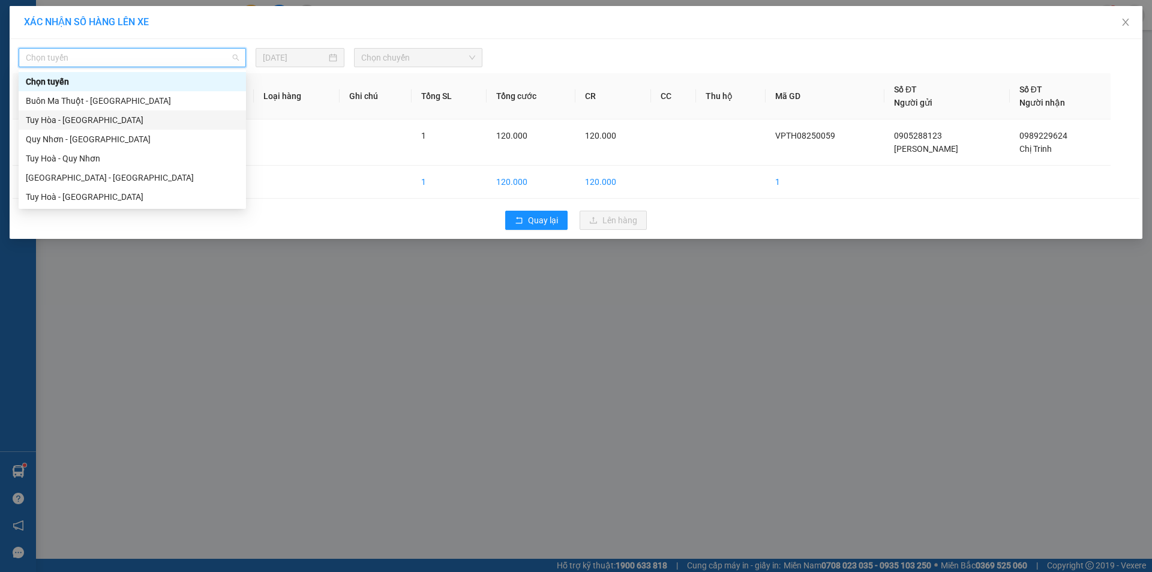
click at [157, 117] on div "Tuy Hòa - [GEOGRAPHIC_DATA]" at bounding box center [132, 119] width 213 height 13
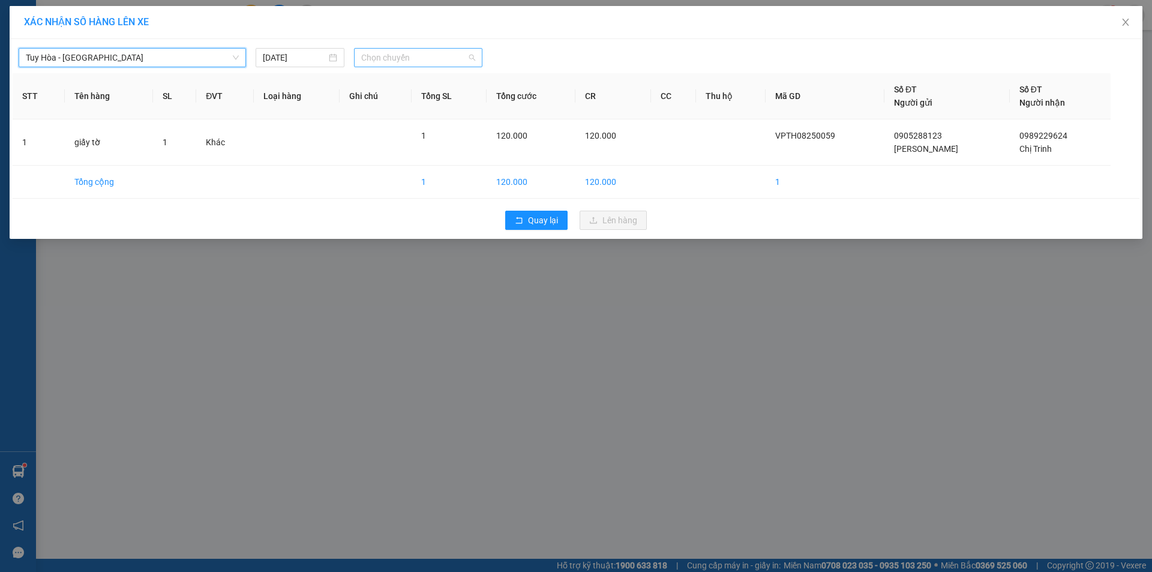
click at [371, 57] on span "Chọn chuyến" at bounding box center [418, 58] width 114 height 18
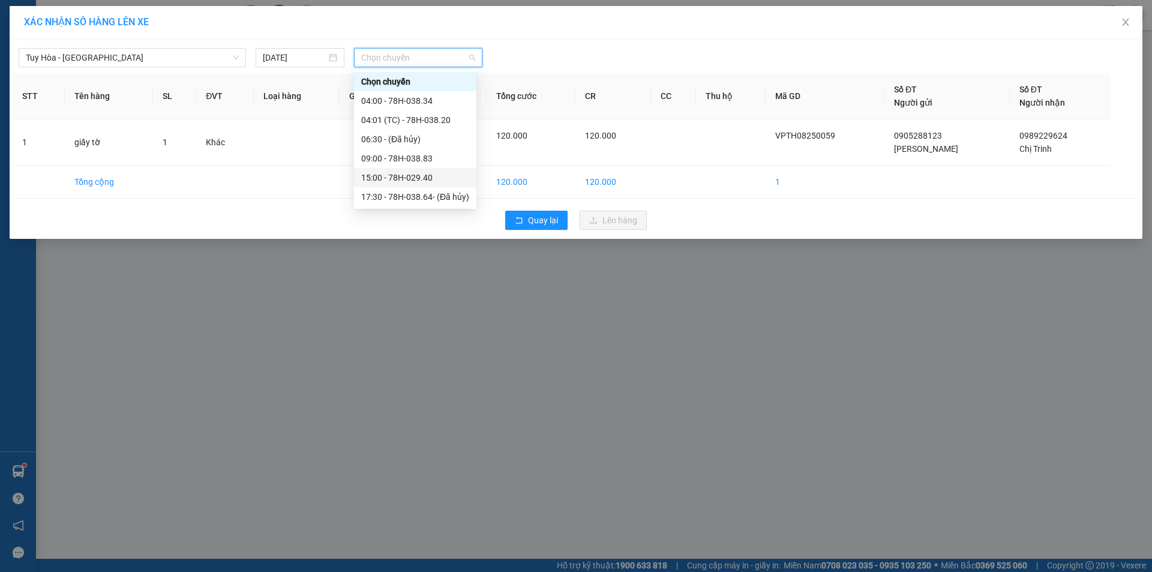
click at [389, 170] on div "15:00 - 78H-029.40" at bounding box center [415, 177] width 122 height 19
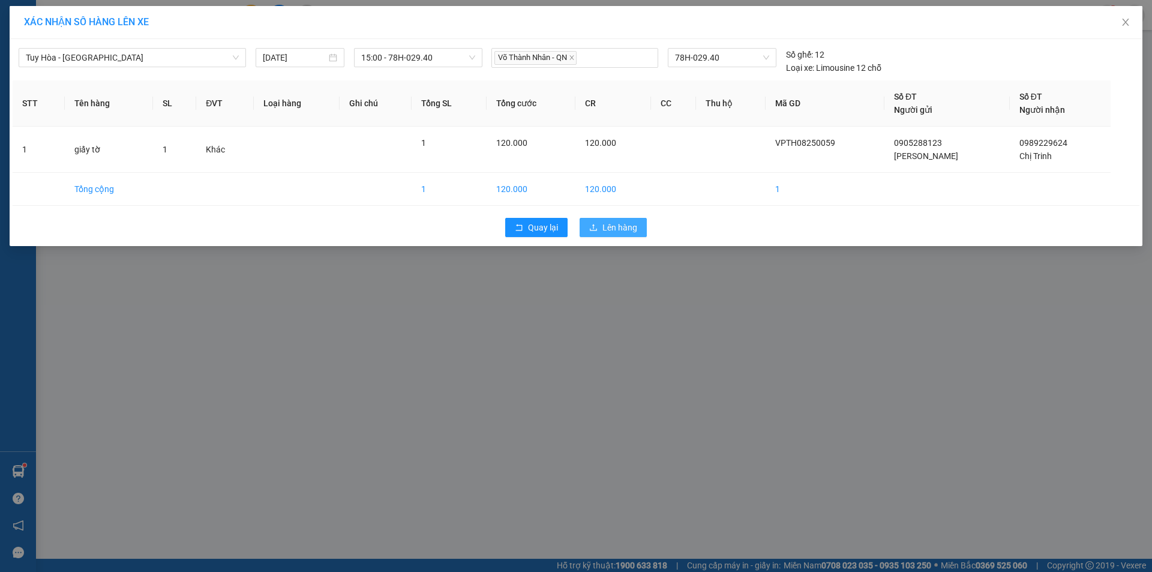
click at [637, 222] on span "Lên hàng" at bounding box center [619, 227] width 35 height 13
